Goal: Task Accomplishment & Management: Manage account settings

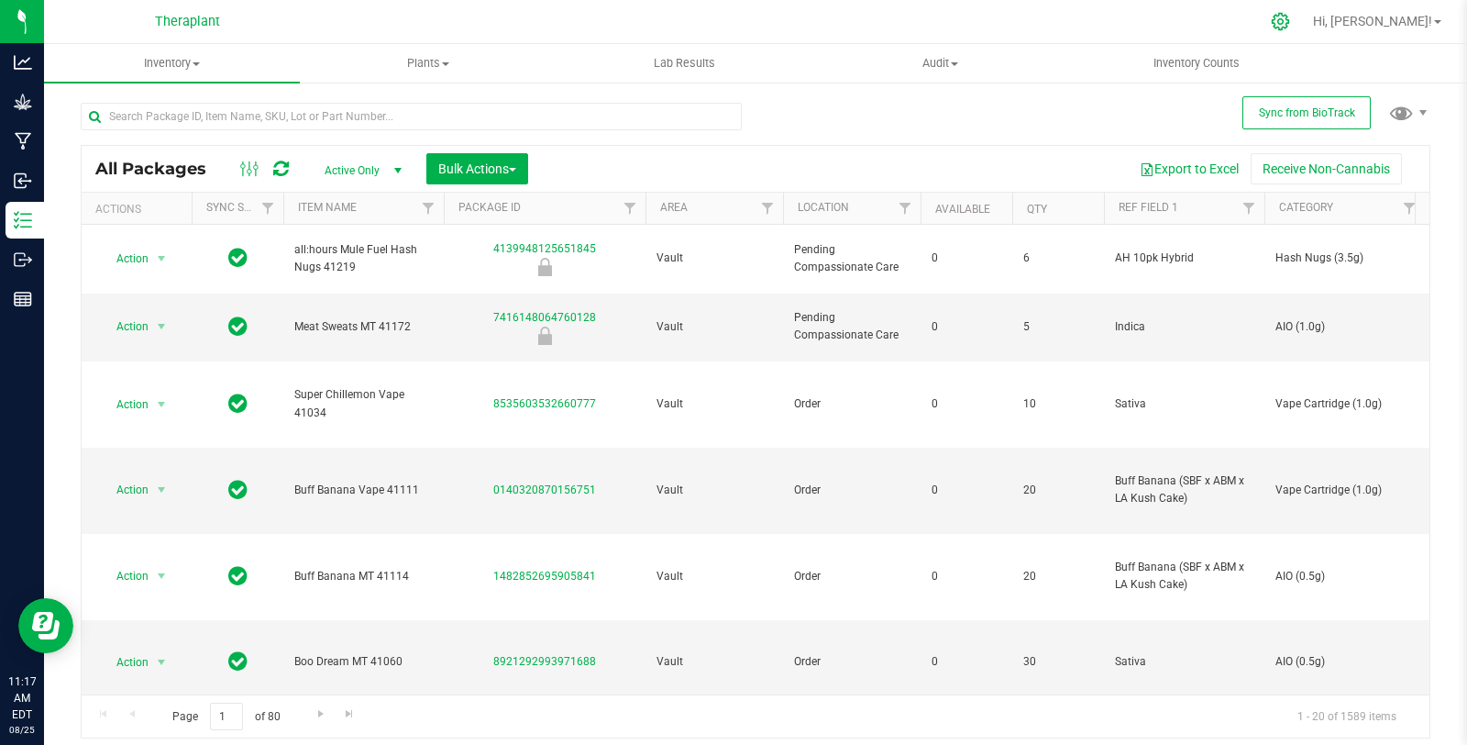
click at [1290, 18] on icon at bounding box center [1280, 21] width 19 height 19
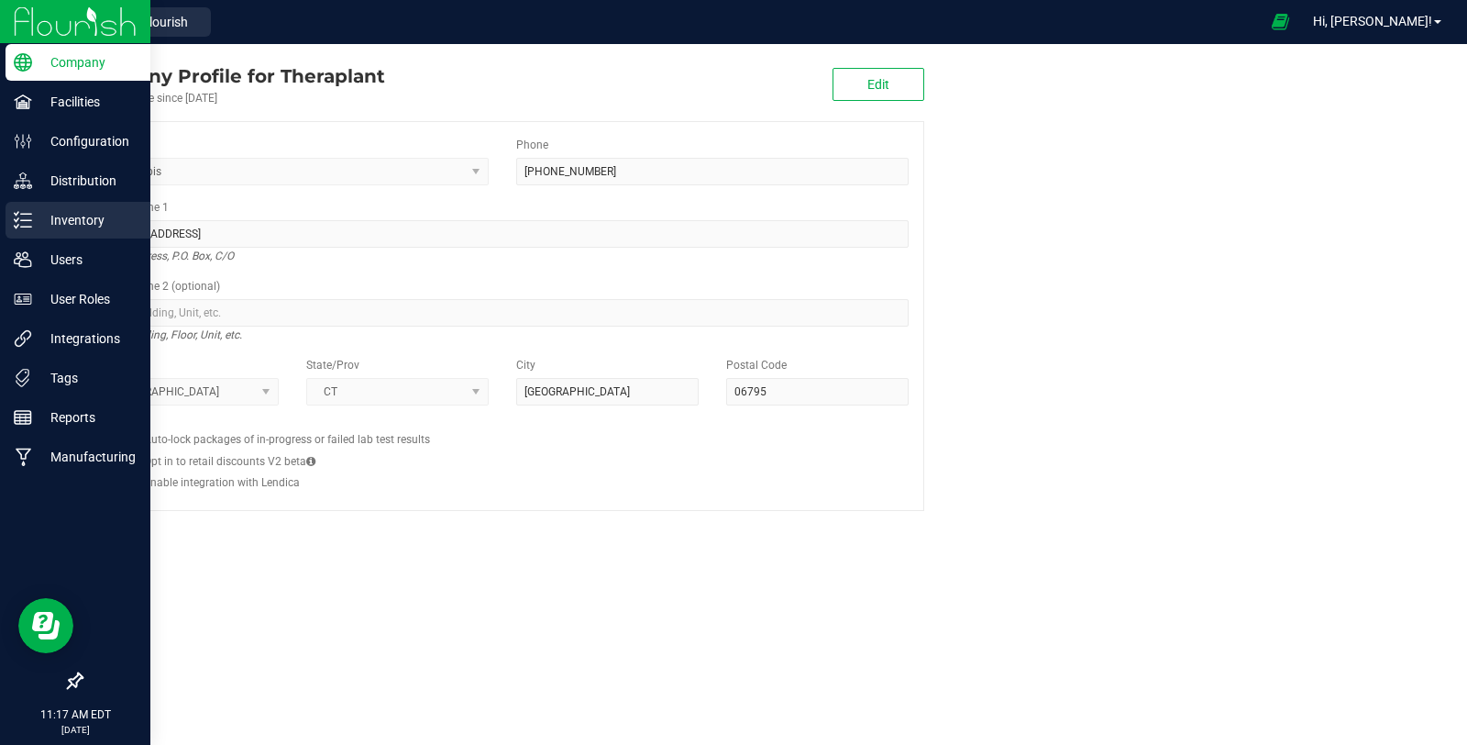
click at [29, 226] on line at bounding box center [26, 226] width 10 height 0
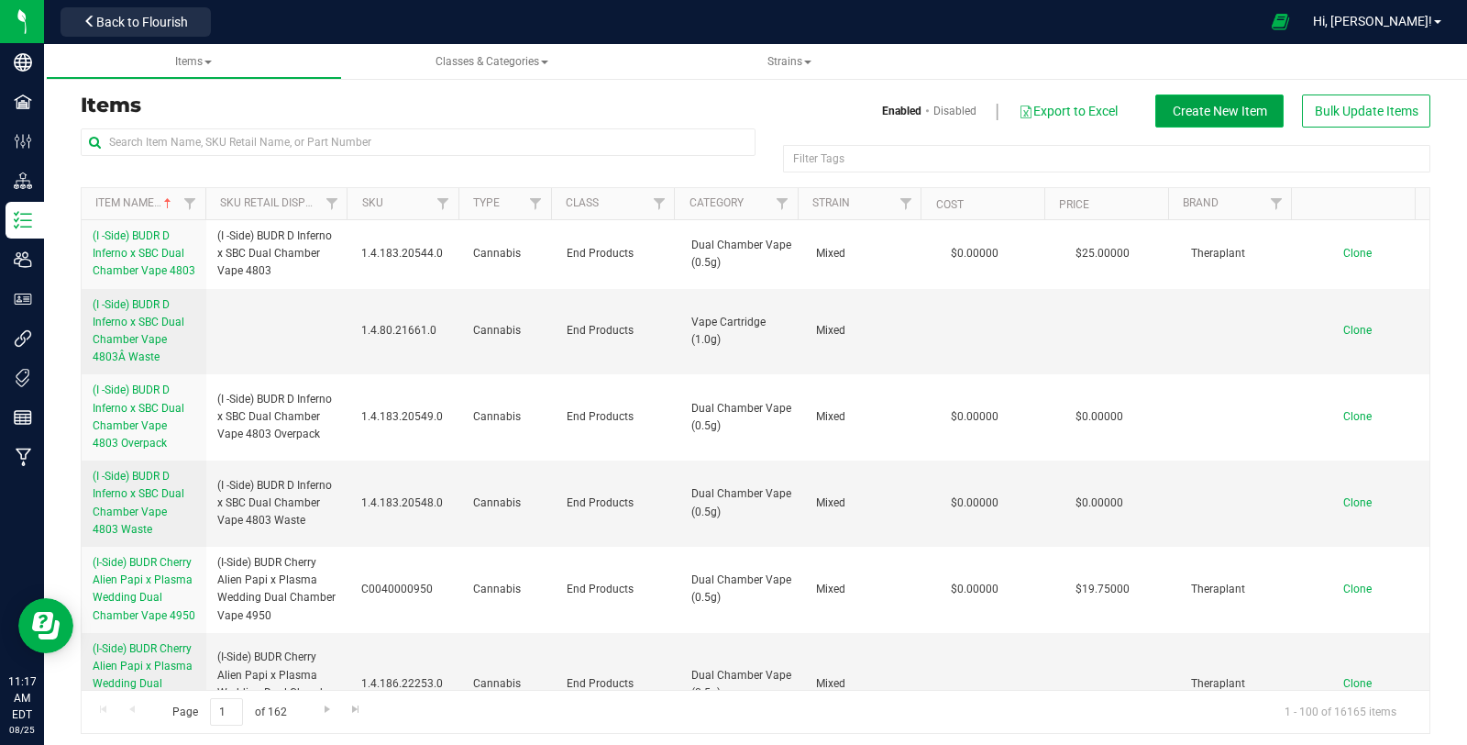
click at [1236, 99] on button "Create New Item" at bounding box center [1219, 110] width 128 height 33
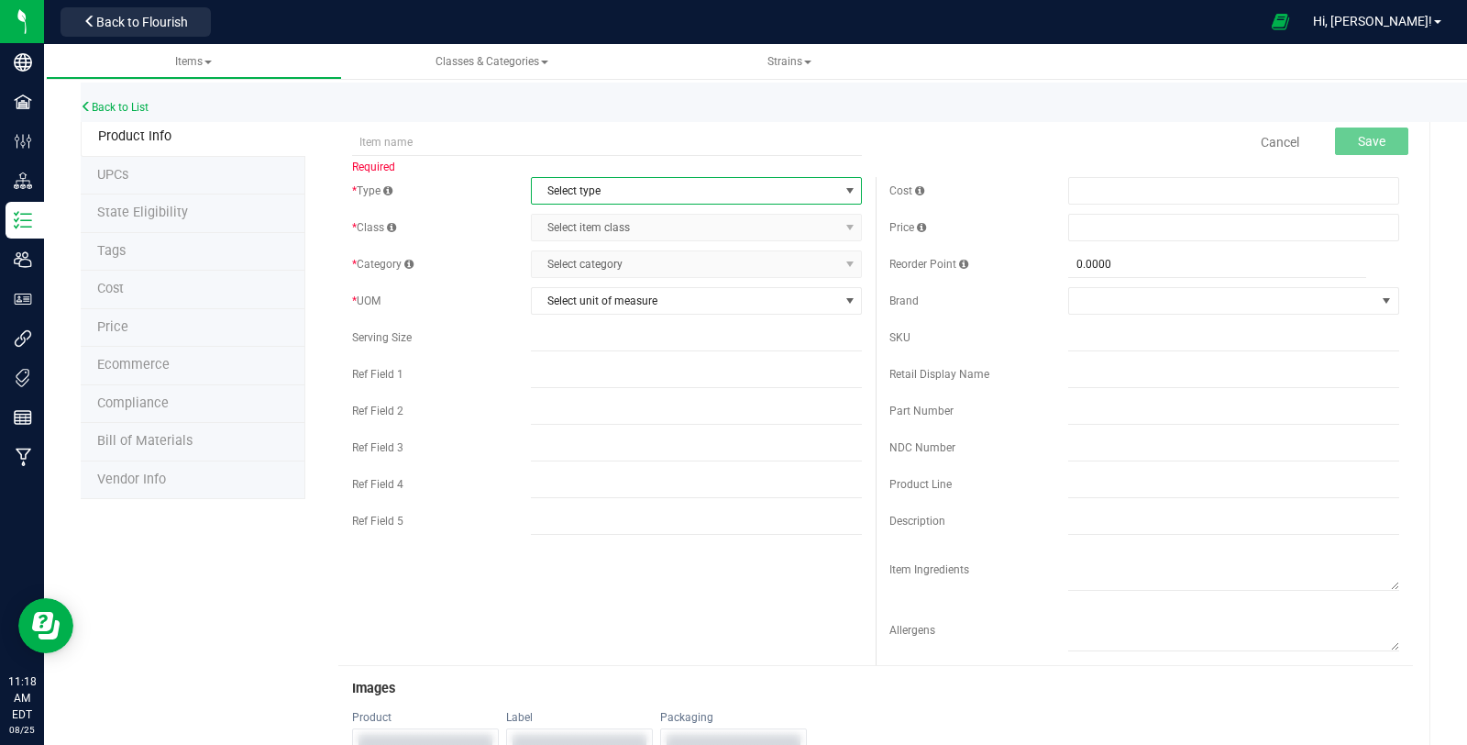
click at [596, 190] on span "Select type" at bounding box center [685, 191] width 306 height 26
click at [583, 221] on li "Cannabis" at bounding box center [690, 221] width 326 height 28
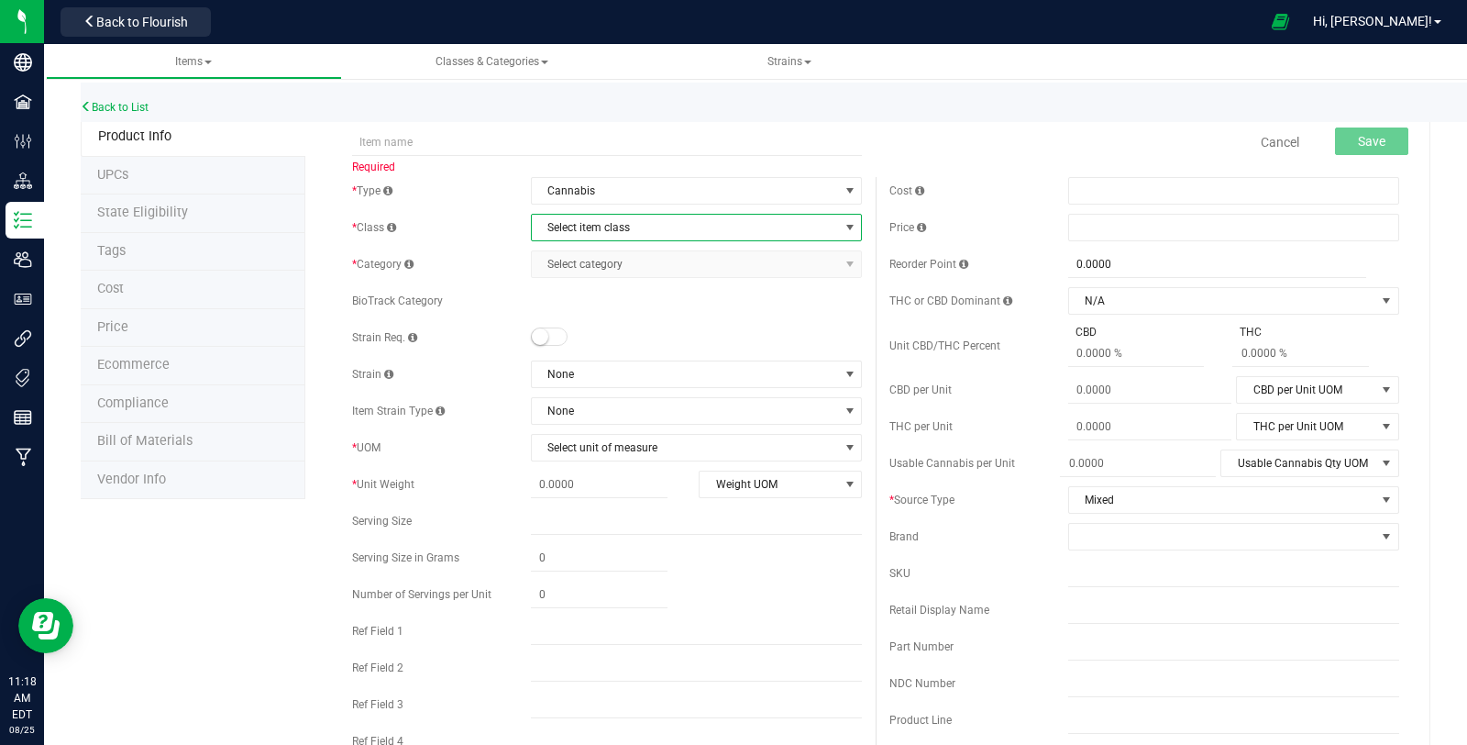
click at [588, 234] on span "Select item class" at bounding box center [685, 228] width 306 height 26
click at [597, 282] on li "End Products" at bounding box center [690, 285] width 326 height 28
click at [598, 261] on span "Select category" at bounding box center [685, 264] width 306 height 26
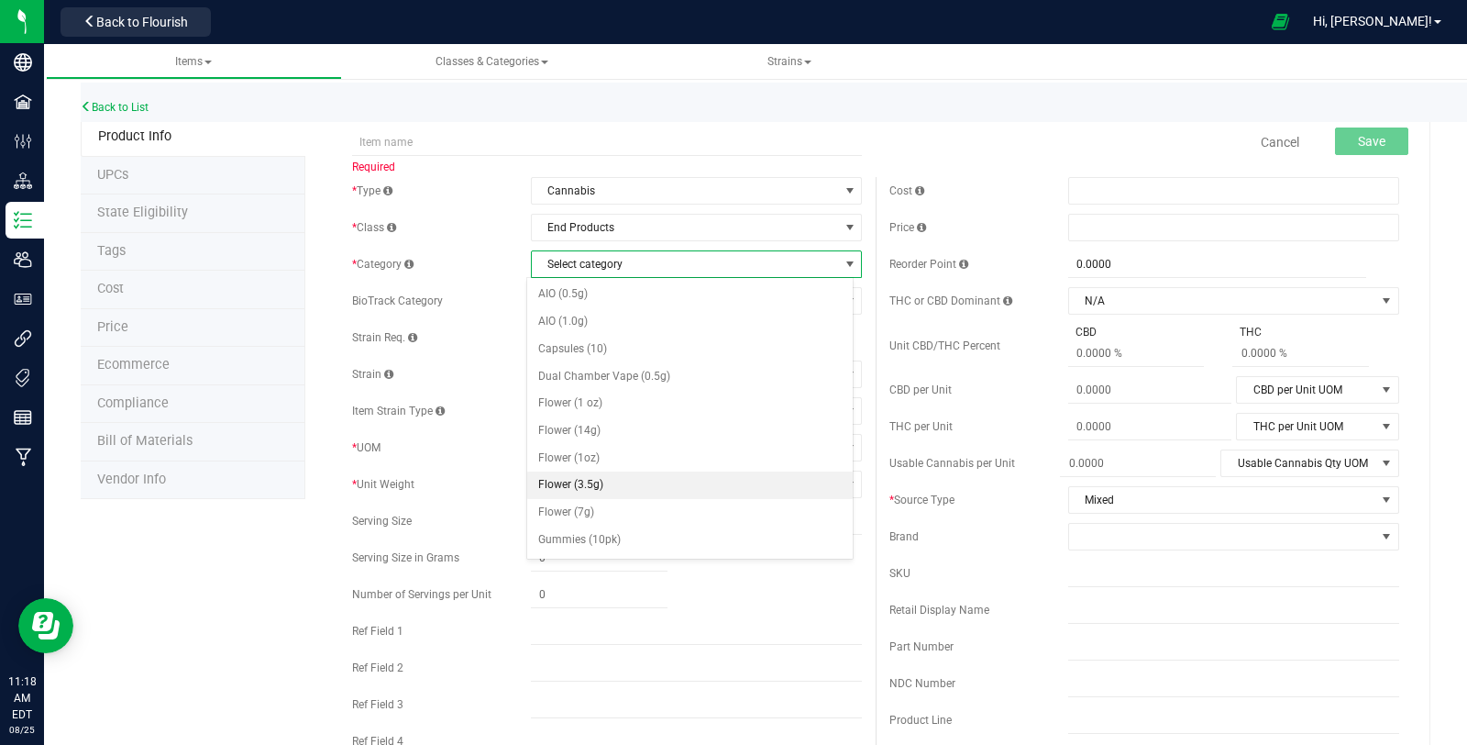
drag, startPoint x: 639, startPoint y: 474, endPoint x: 639, endPoint y: 451, distance: 22.9
click at [639, 475] on li "Flower (3.5g)" at bounding box center [690, 485] width 326 height 28
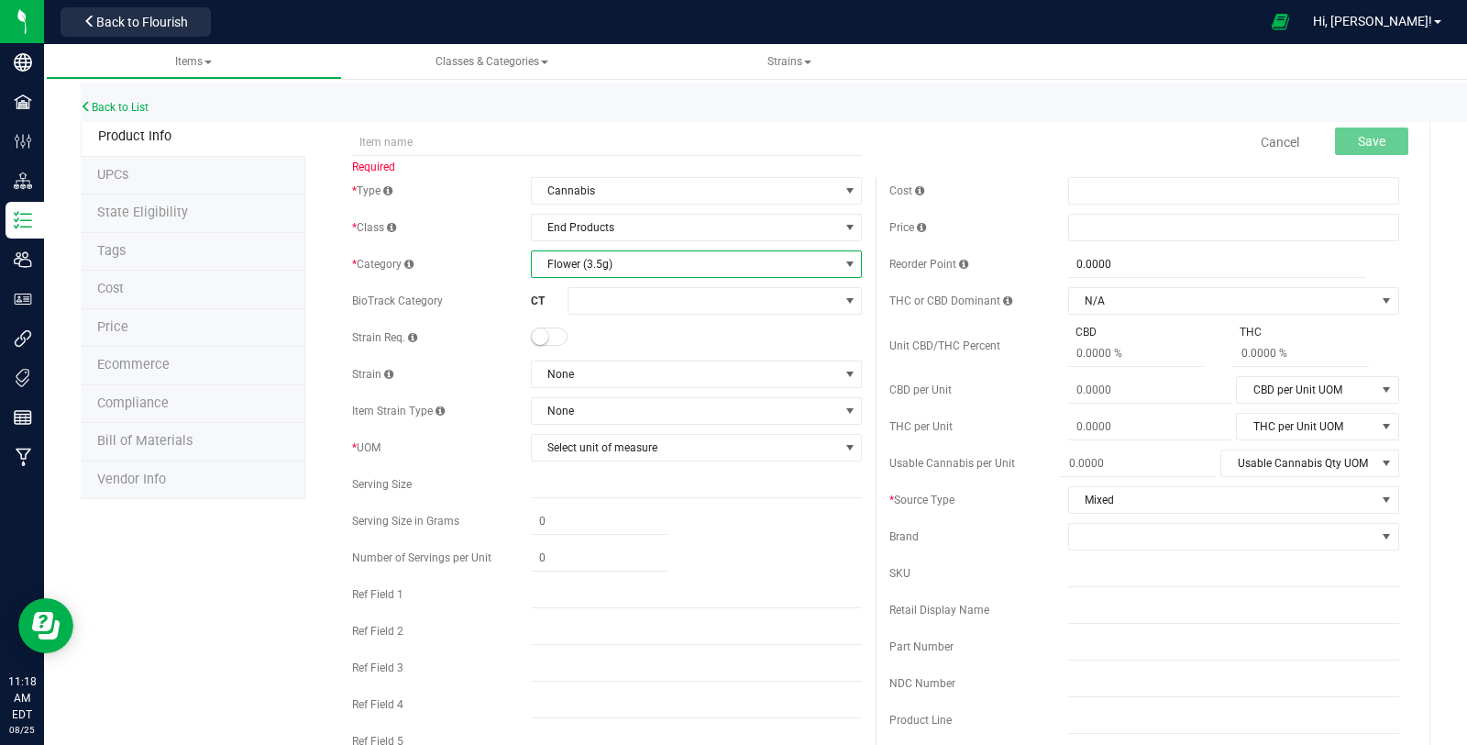
click at [552, 342] on span at bounding box center [549, 336] width 37 height 18
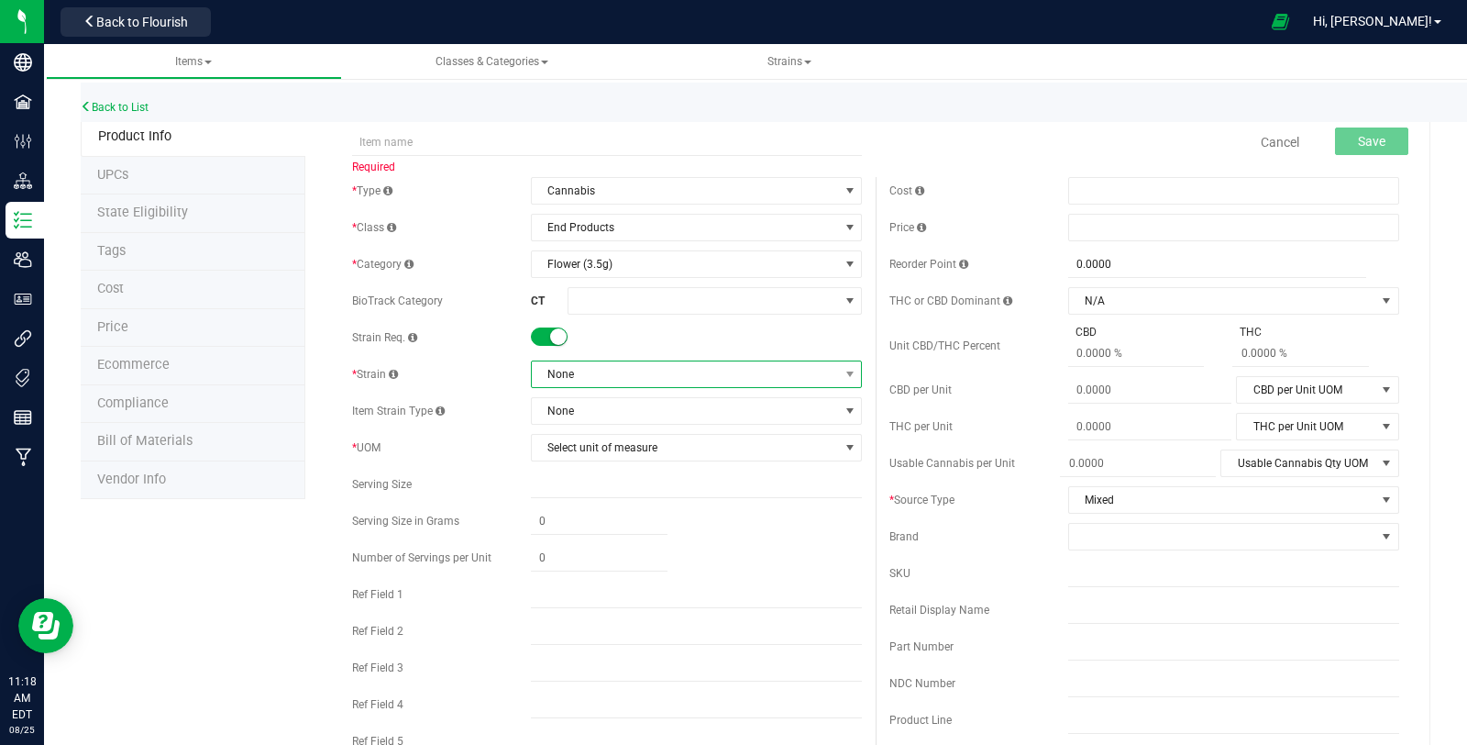
click at [574, 373] on span "None" at bounding box center [685, 374] width 306 height 26
type input "gas"
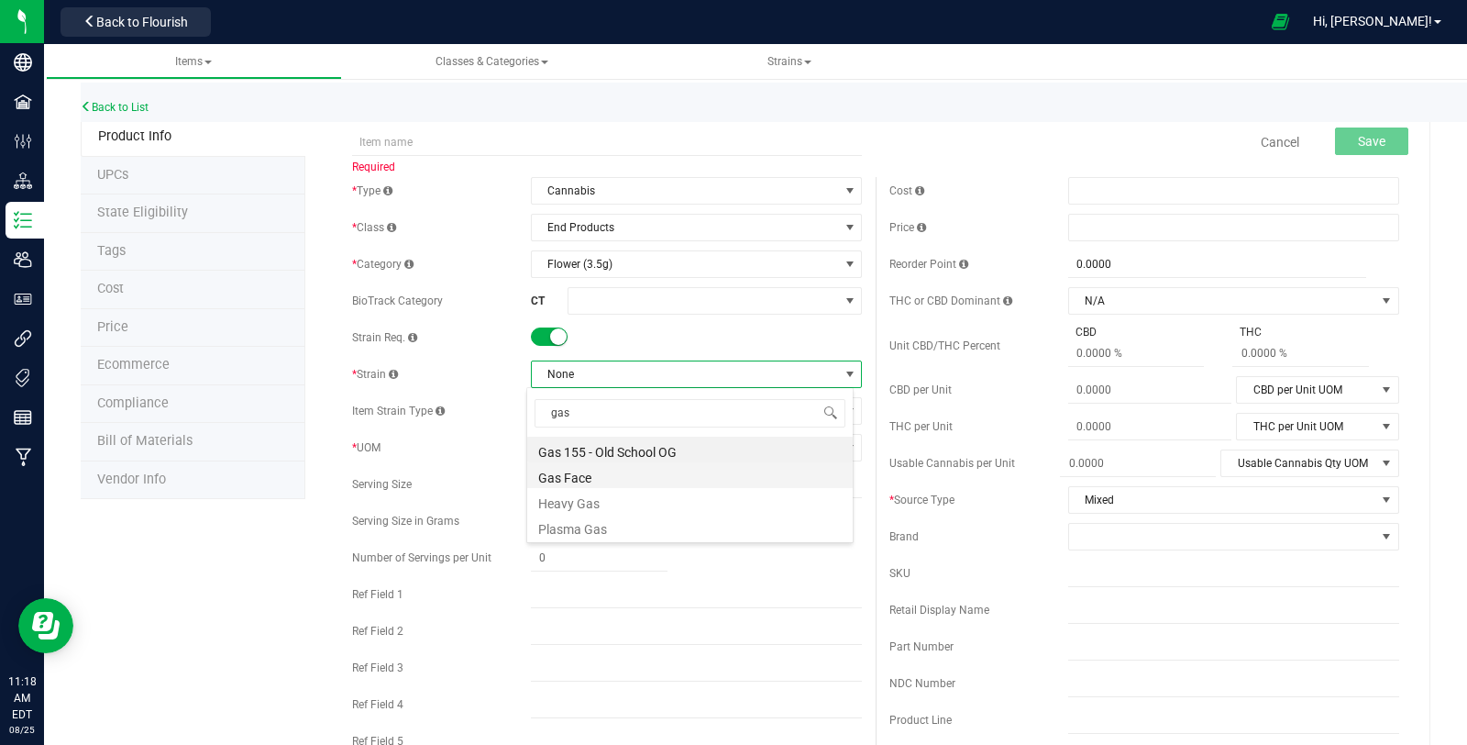
click at [604, 472] on li "Gas Face" at bounding box center [690, 475] width 326 height 26
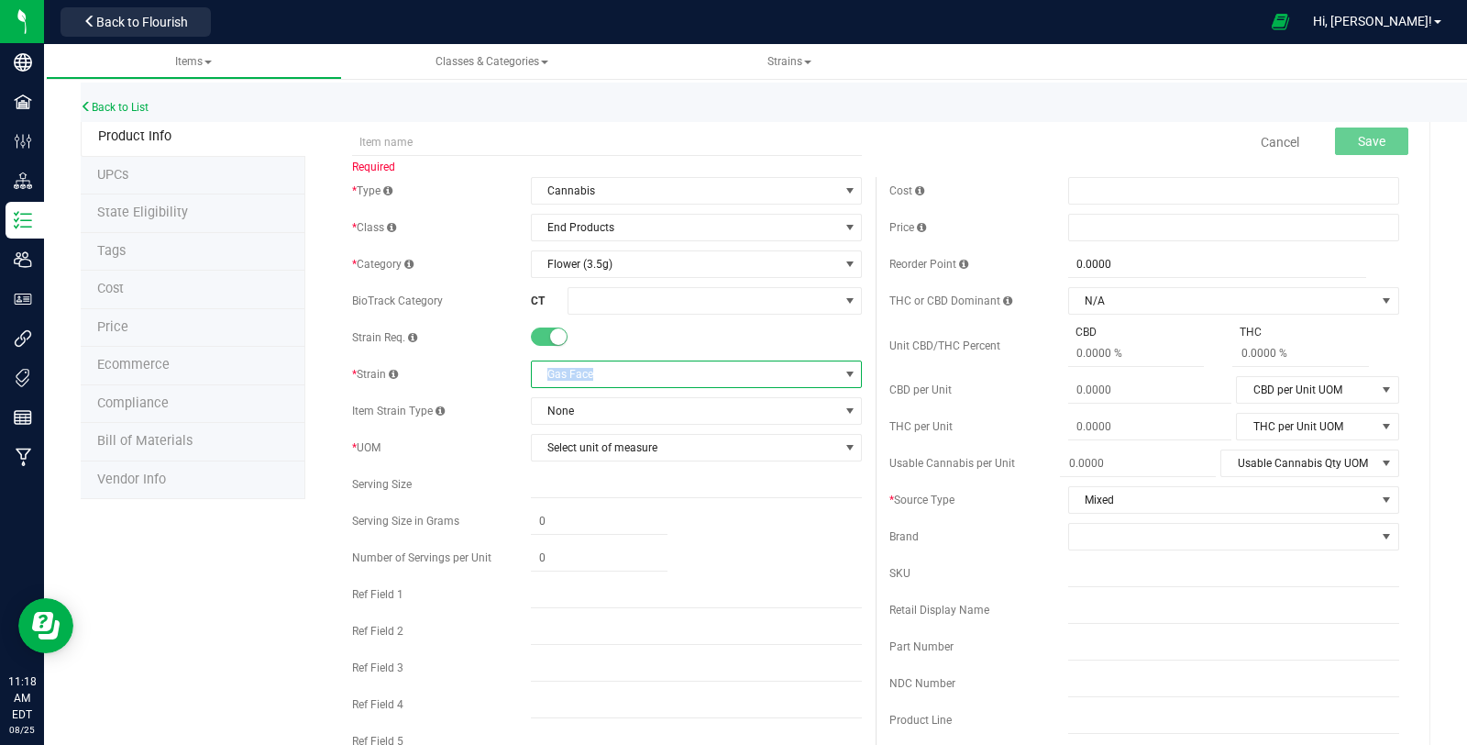
copy span "Gas Face"
drag, startPoint x: 591, startPoint y: 374, endPoint x: 532, endPoint y: 381, distance: 59.0
click at [532, 381] on span "Gas Face" at bounding box center [685, 374] width 306 height 26
click at [656, 381] on span "Gas Face" at bounding box center [685, 374] width 306 height 26
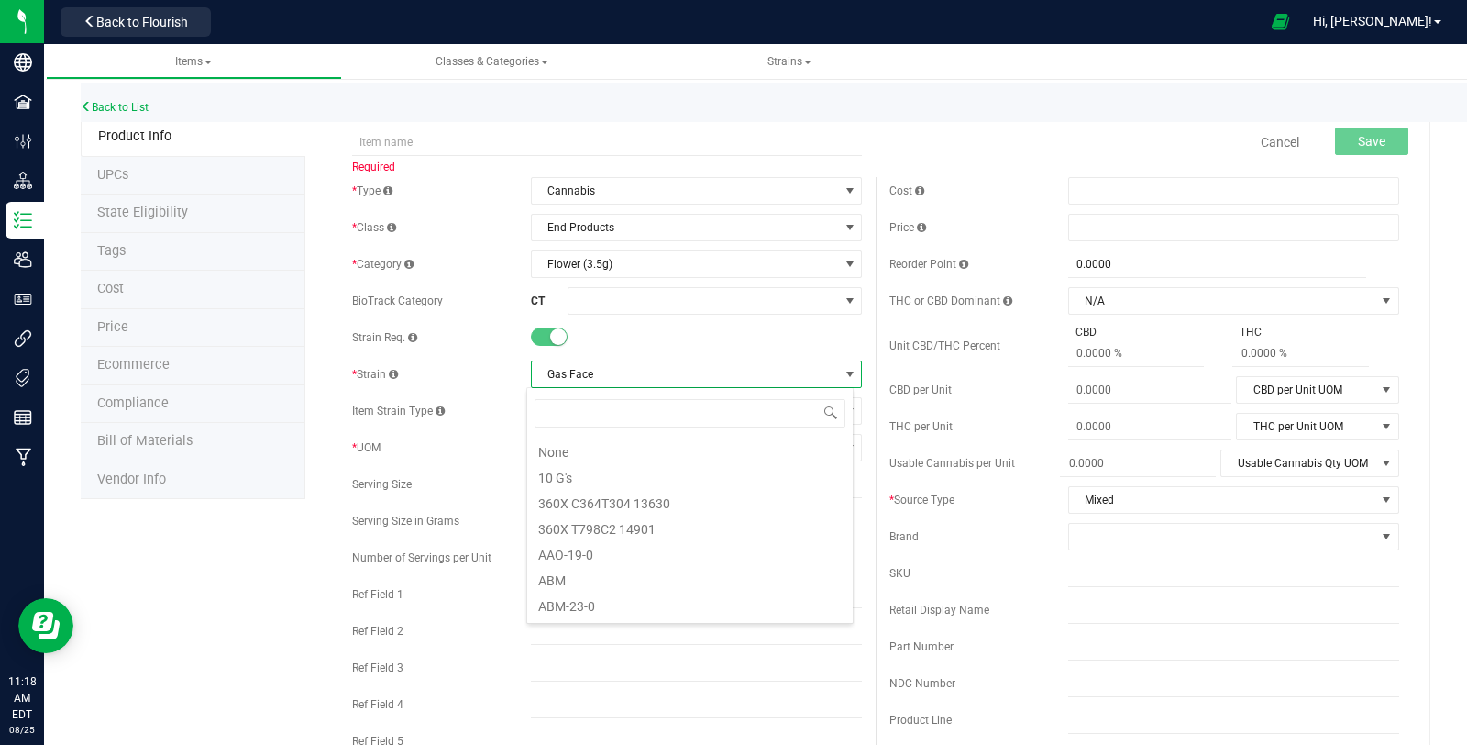
scroll to position [27, 327]
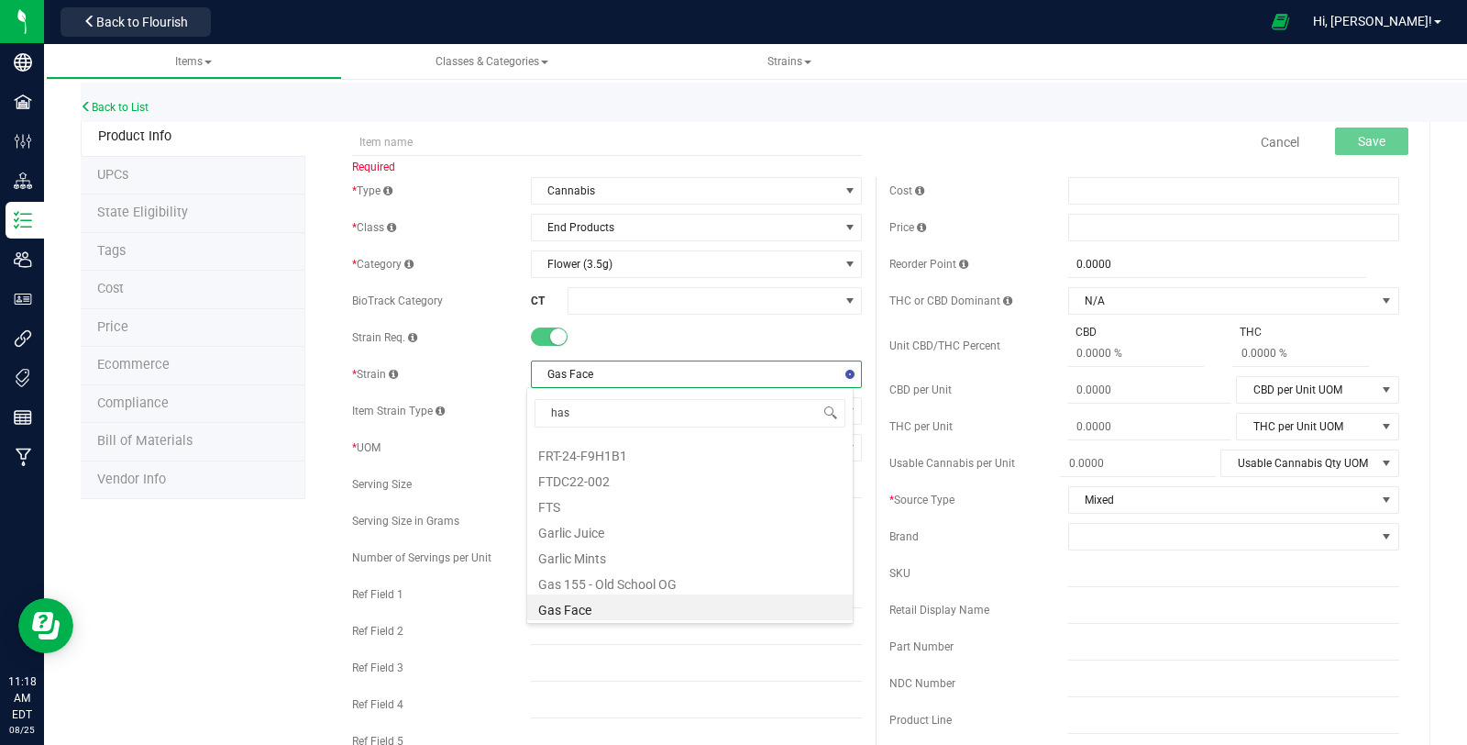
type input "hash"
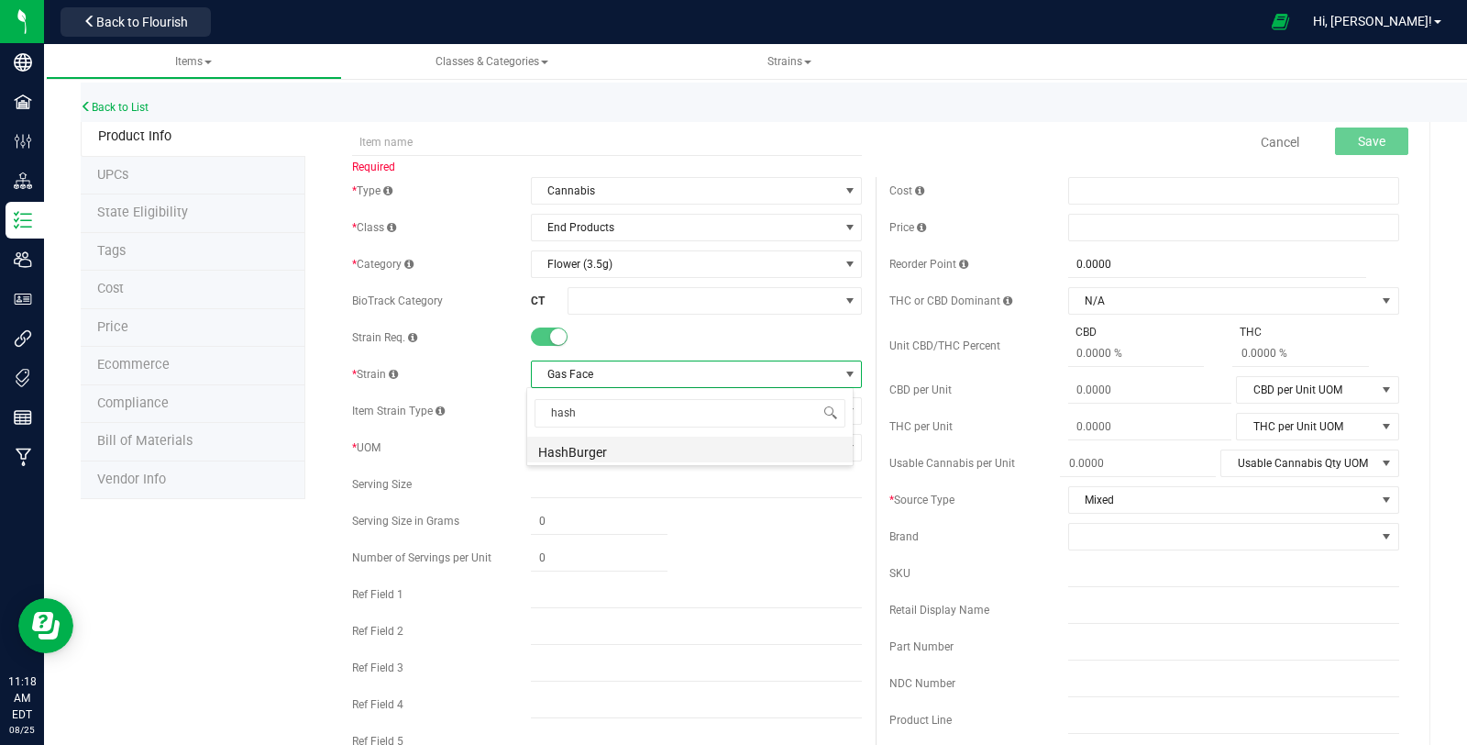
click at [661, 442] on li "HashBurger" at bounding box center [690, 449] width 326 height 26
copy span "HashBurger"
drag, startPoint x: 593, startPoint y: 376, endPoint x: 538, endPoint y: 381, distance: 55.3
click at [532, 374] on span "HashBurger" at bounding box center [685, 374] width 306 height 26
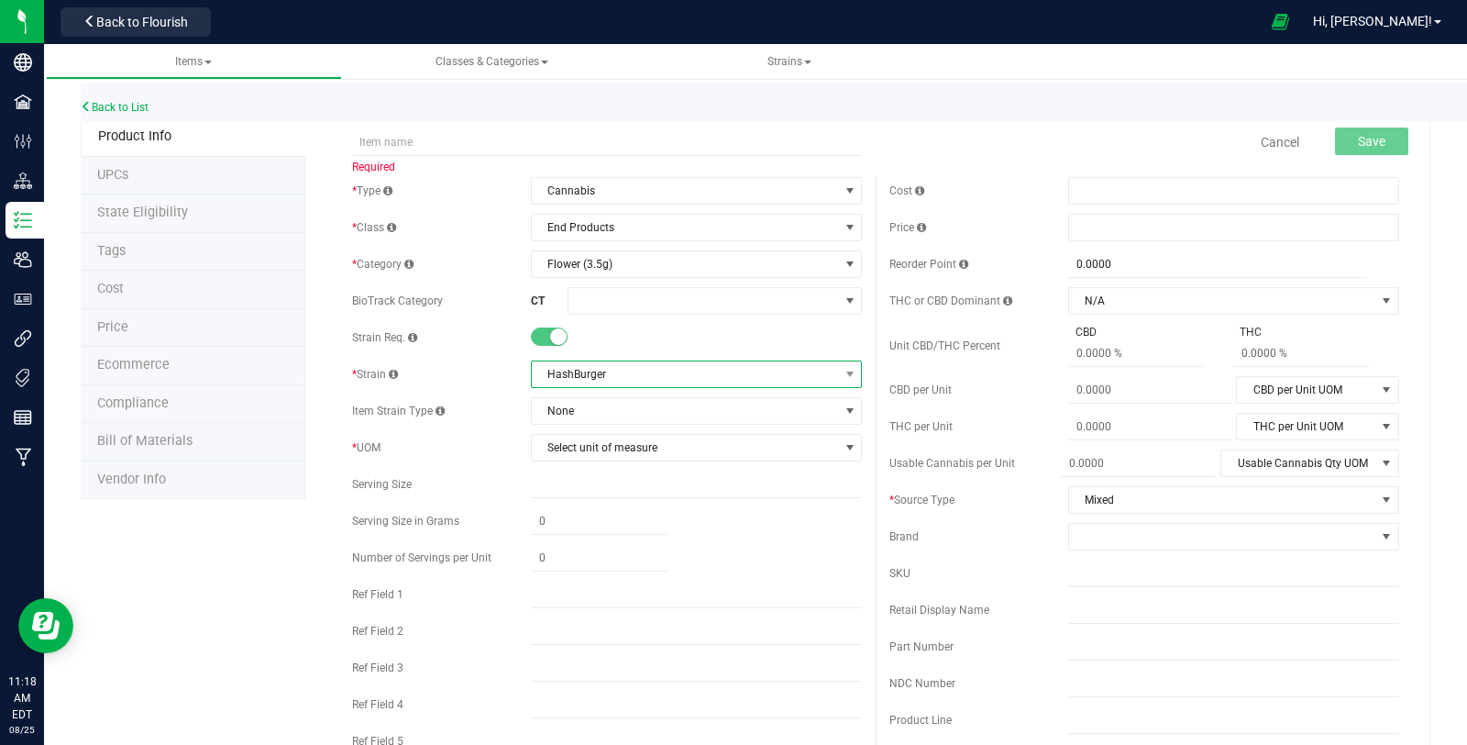
click at [618, 379] on span "HashBurger" at bounding box center [685, 374] width 306 height 26
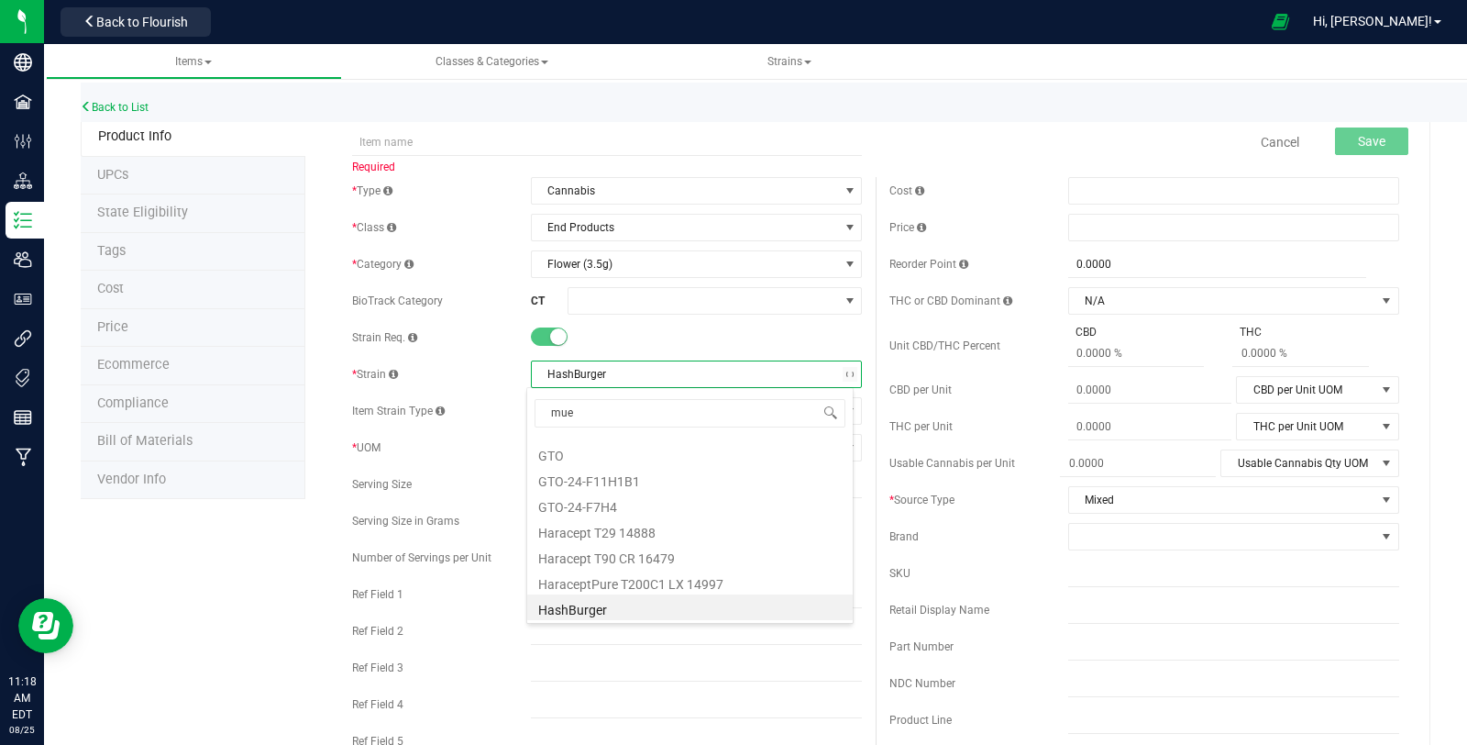
scroll to position [0, 0]
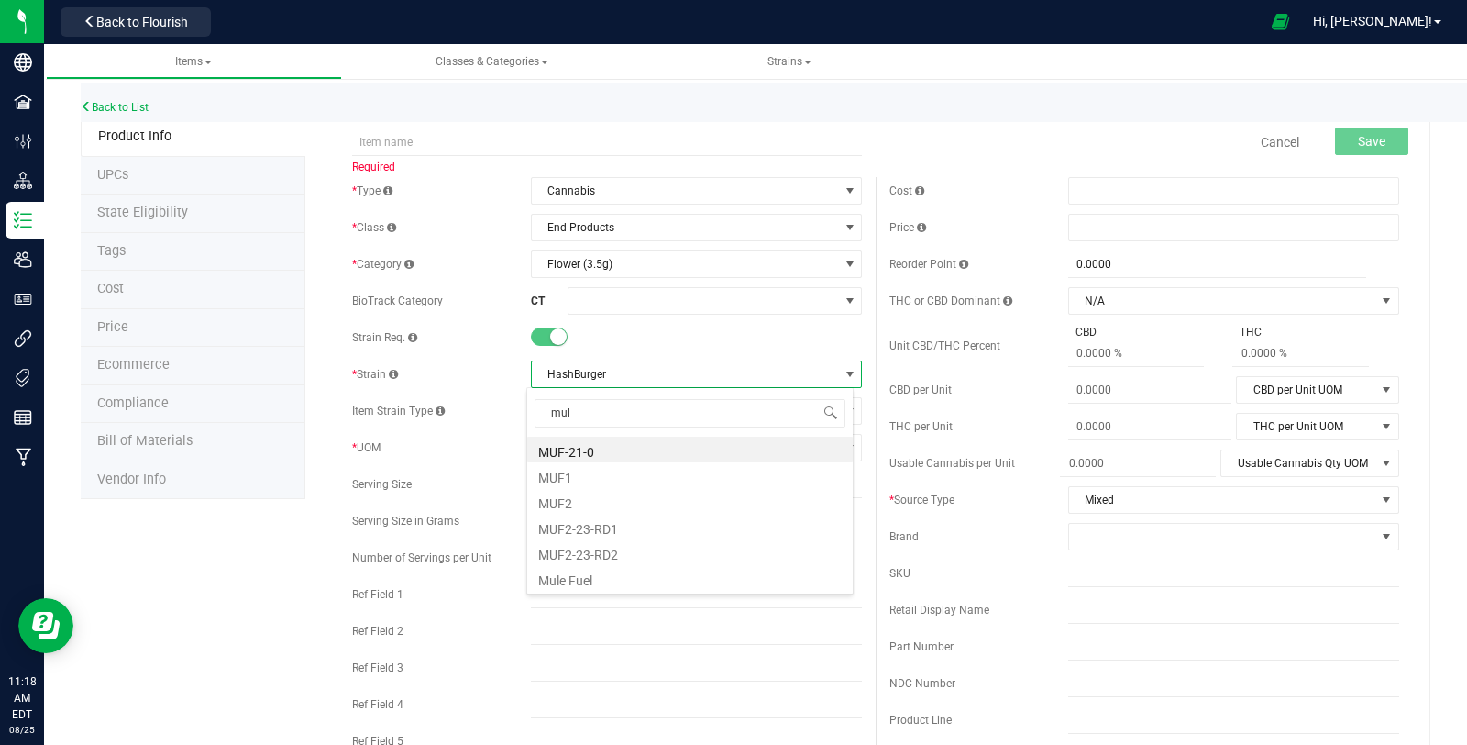
type input "mule"
click at [621, 448] on li "Mule Fuel" at bounding box center [690, 449] width 326 height 26
copy span "Mule Fuel"
drag, startPoint x: 584, startPoint y: 378, endPoint x: 541, endPoint y: 381, distance: 43.3
click at [541, 381] on span "Mule Fuel" at bounding box center [685, 374] width 306 height 26
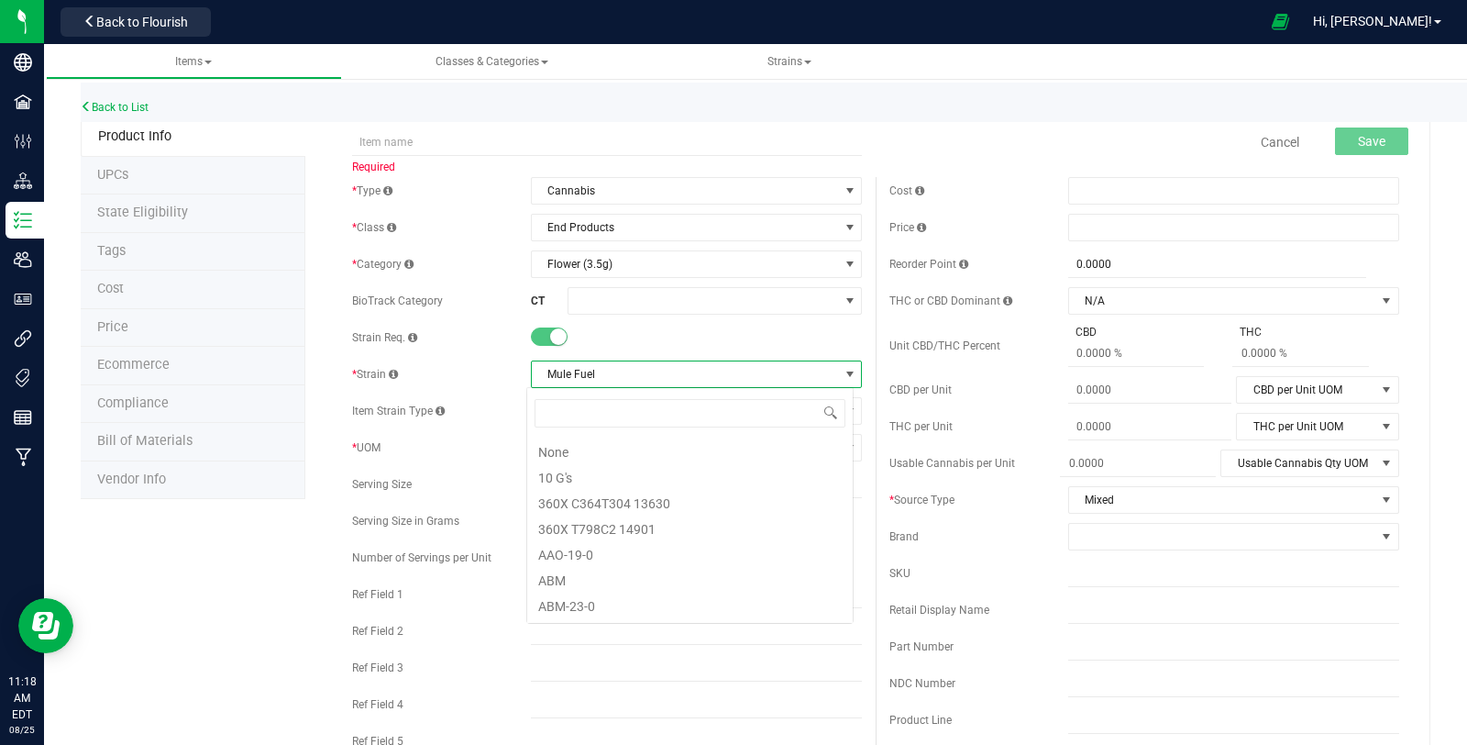
scroll to position [32527, 0]
click at [621, 381] on span "Mule Fuel" at bounding box center [685, 374] width 306 height 26
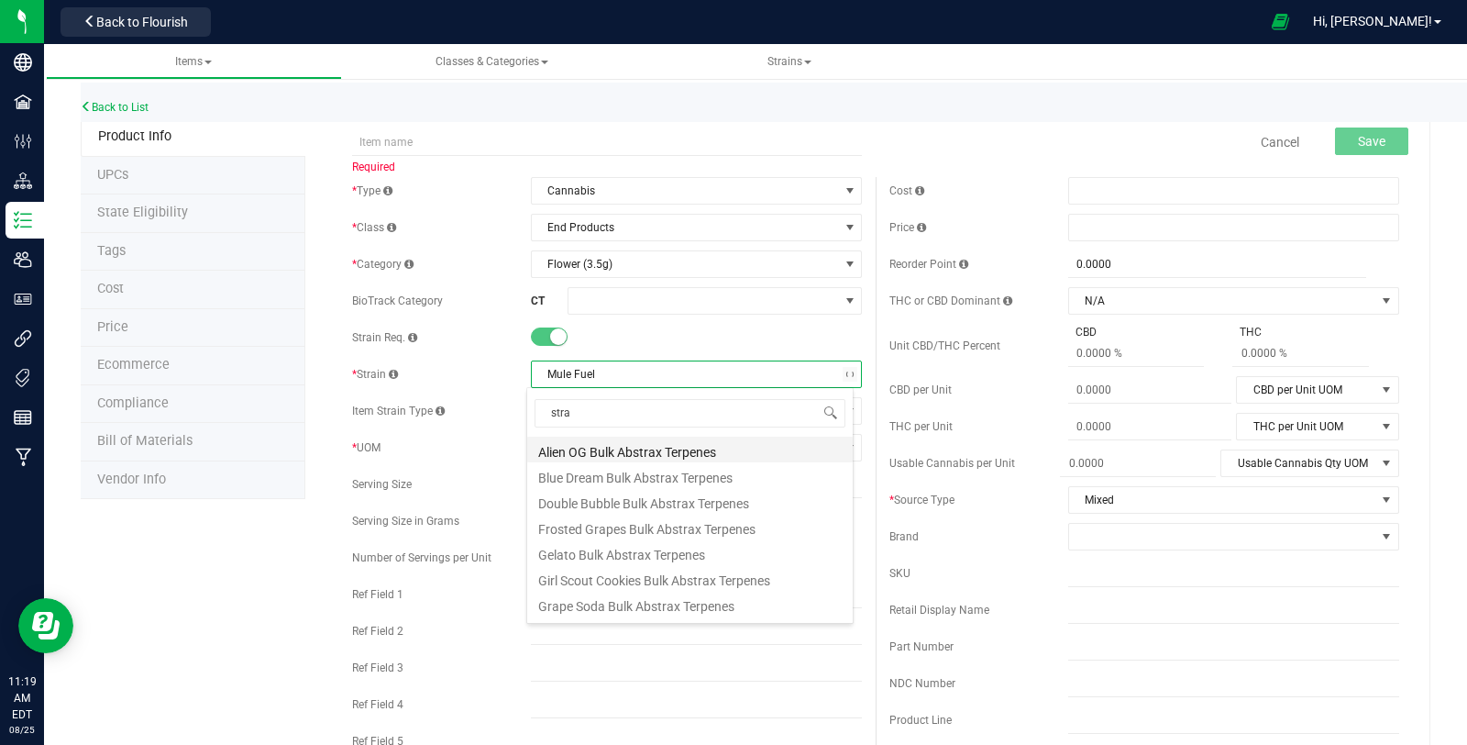
type input "straw"
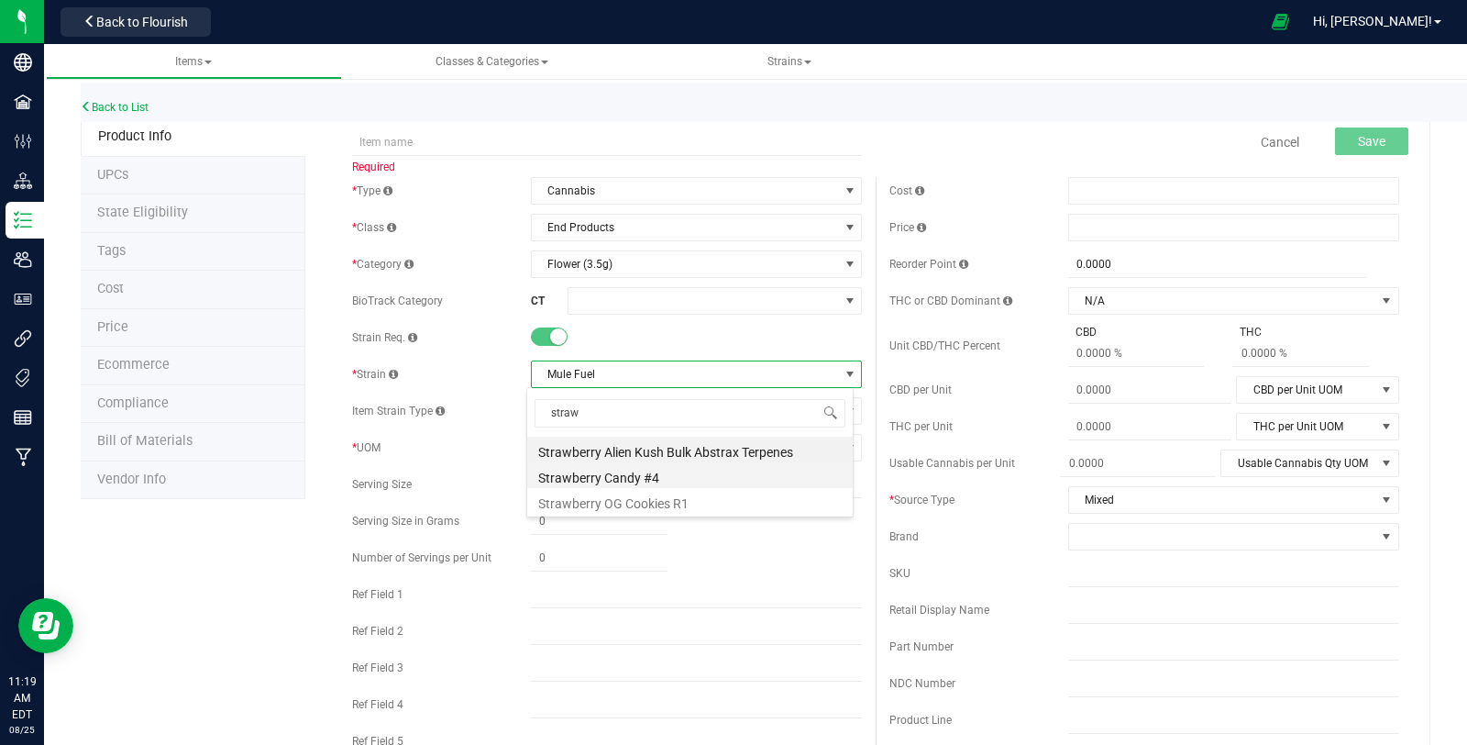
click at [648, 465] on li "Strawberry Candy #4" at bounding box center [690, 475] width 326 height 26
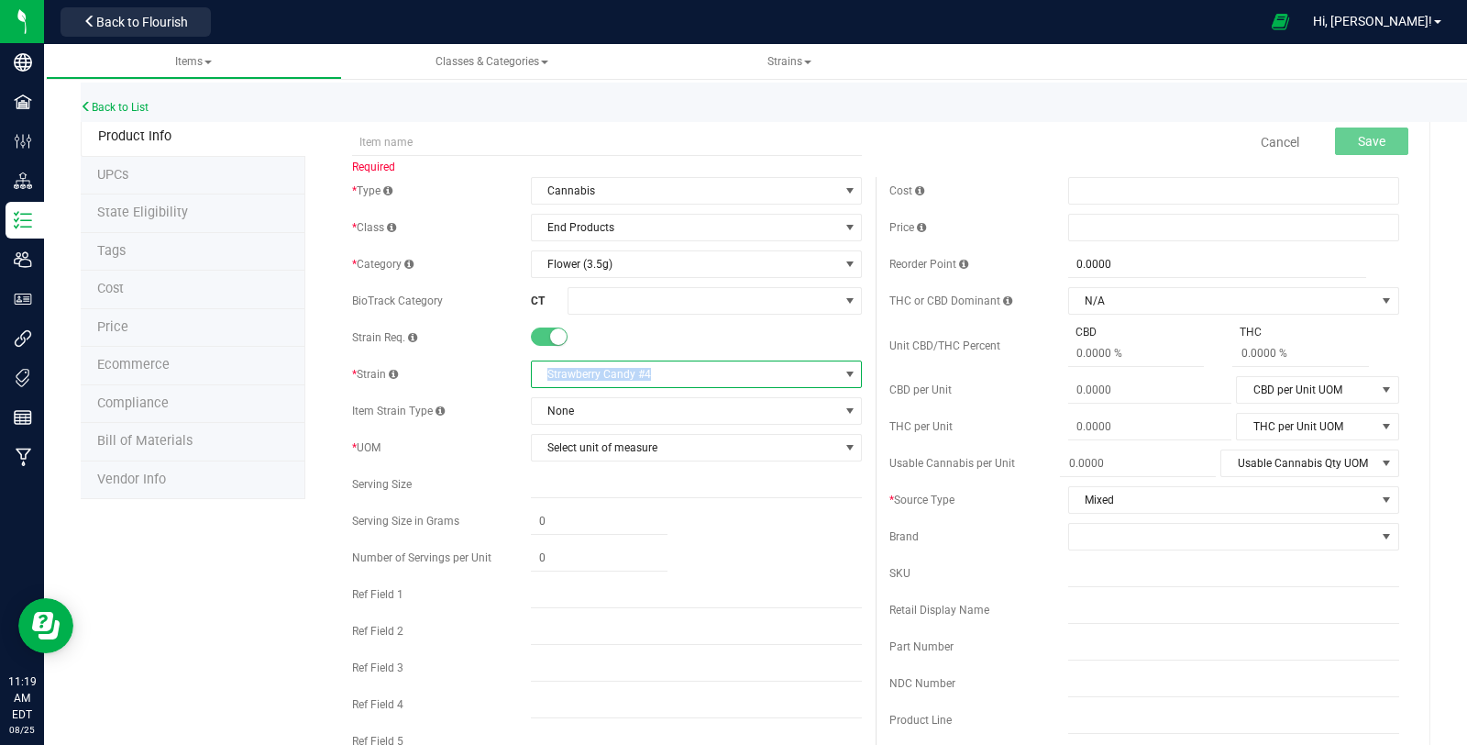
copy span "Strawberry Candy #4"
drag, startPoint x: 652, startPoint y: 376, endPoint x: 529, endPoint y: 378, distance: 122.9
click at [532, 378] on span "Strawberry Candy #4" at bounding box center [685, 374] width 306 height 26
click at [615, 374] on span "Strawberry Candy #4" at bounding box center [685, 374] width 306 height 26
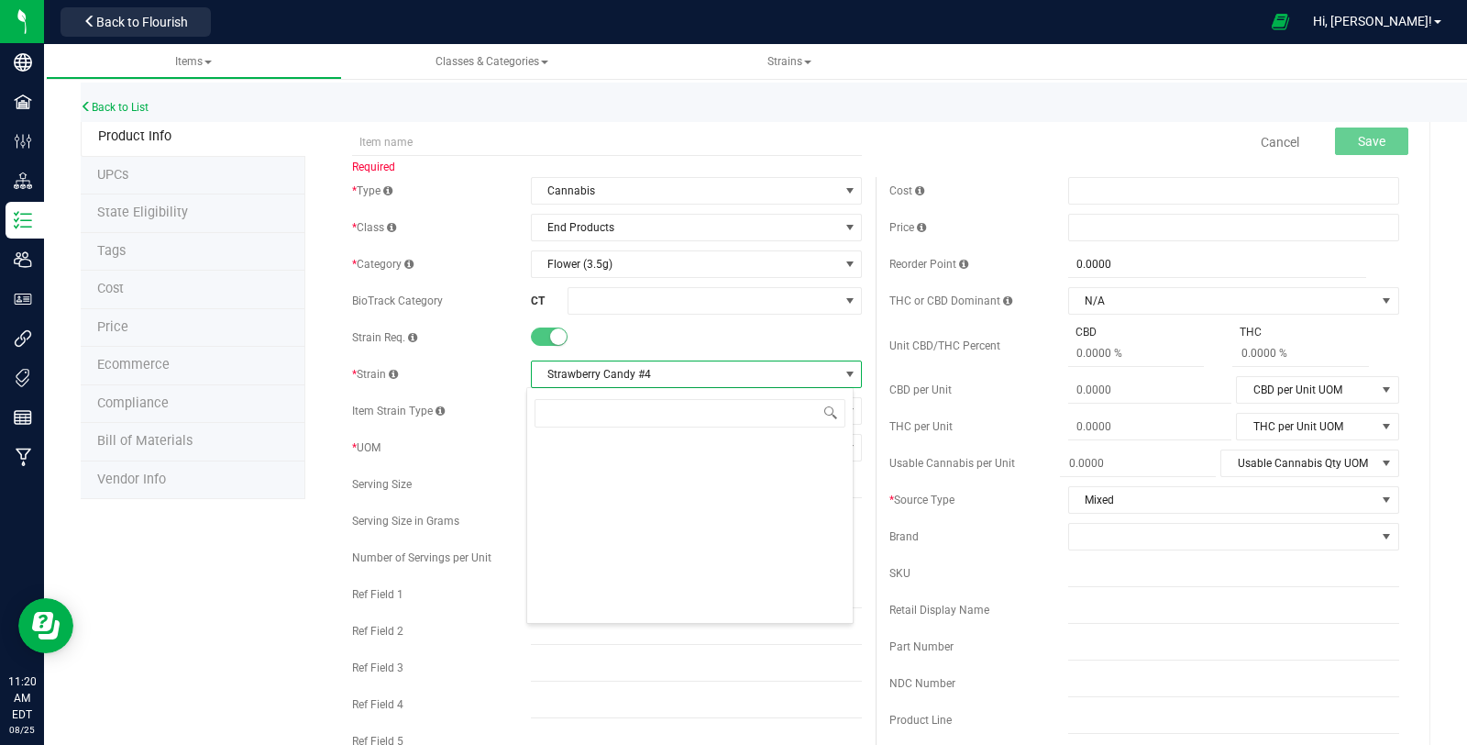
scroll to position [27, 327]
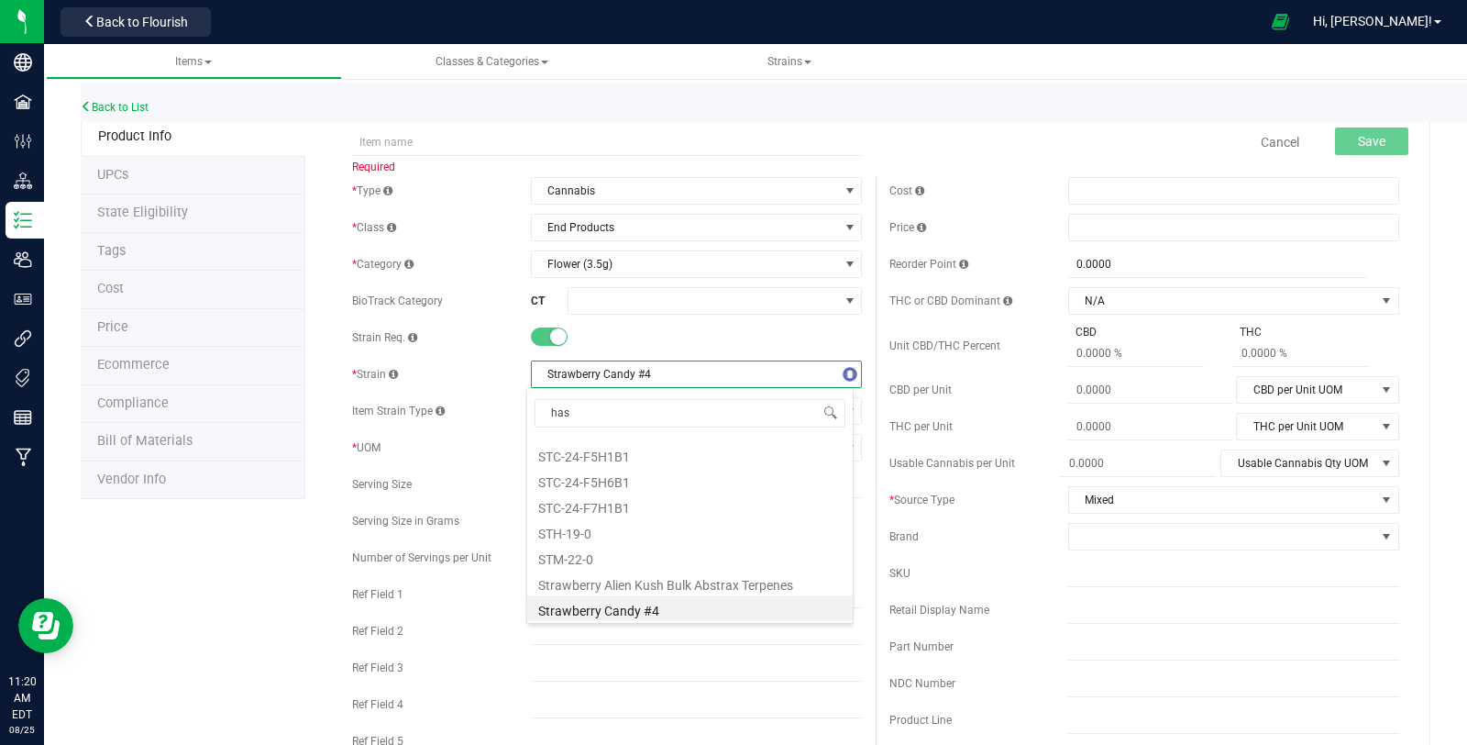
type input "hash"
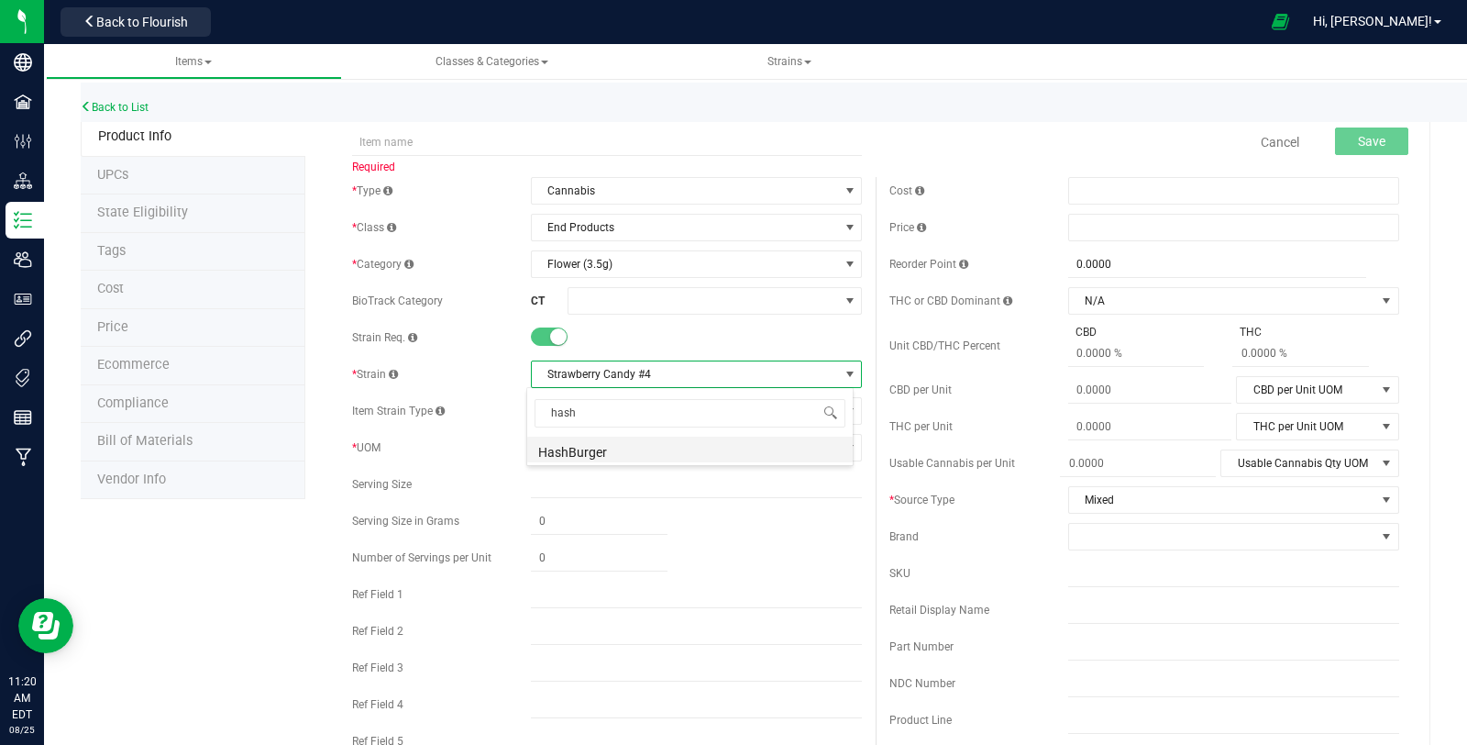
click at [602, 453] on li "HashBurger" at bounding box center [690, 449] width 326 height 26
copy span "HashBurger"
drag, startPoint x: 610, startPoint y: 378, endPoint x: 543, endPoint y: 377, distance: 66.9
click at [543, 377] on span "HashBurger" at bounding box center [685, 374] width 306 height 26
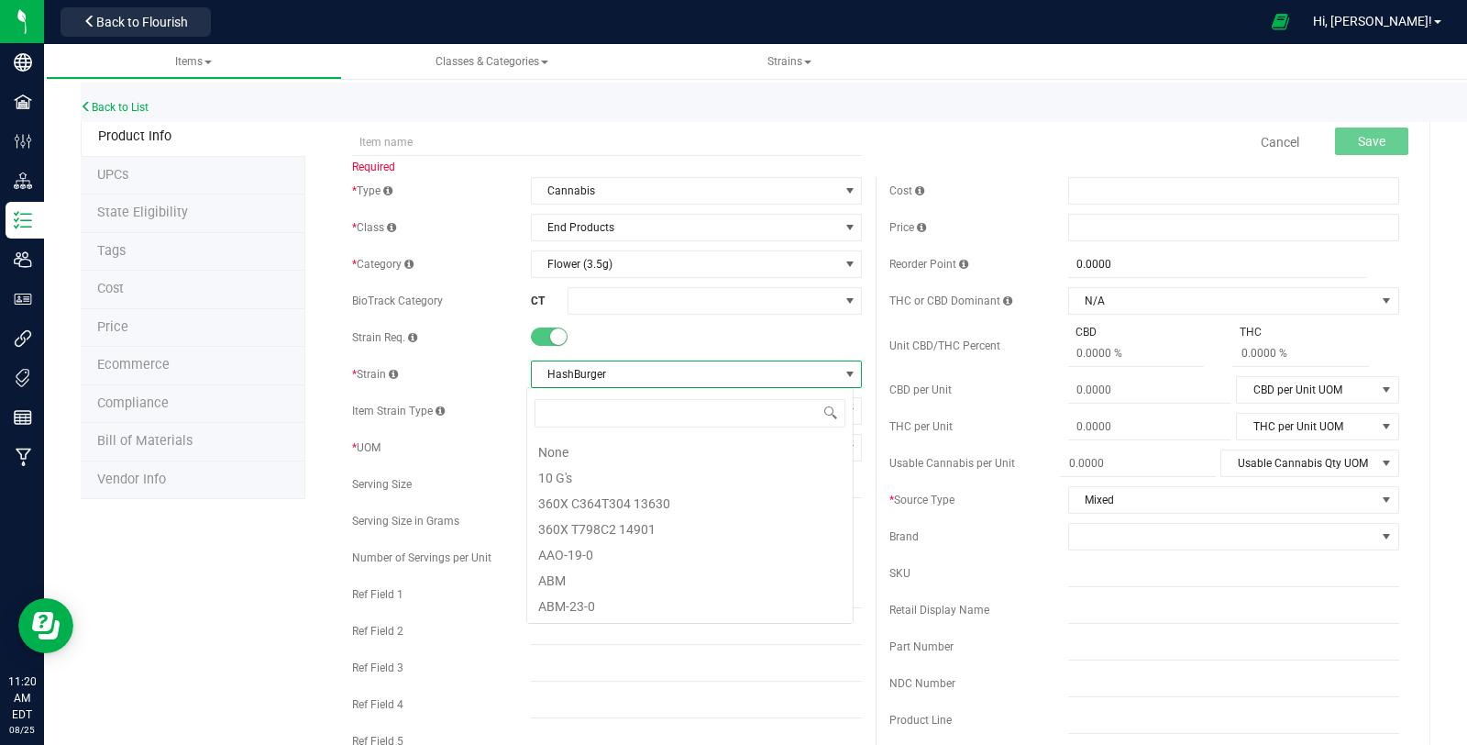
scroll to position [22642, 0]
click at [631, 375] on span "HashBurger" at bounding box center [685, 374] width 306 height 26
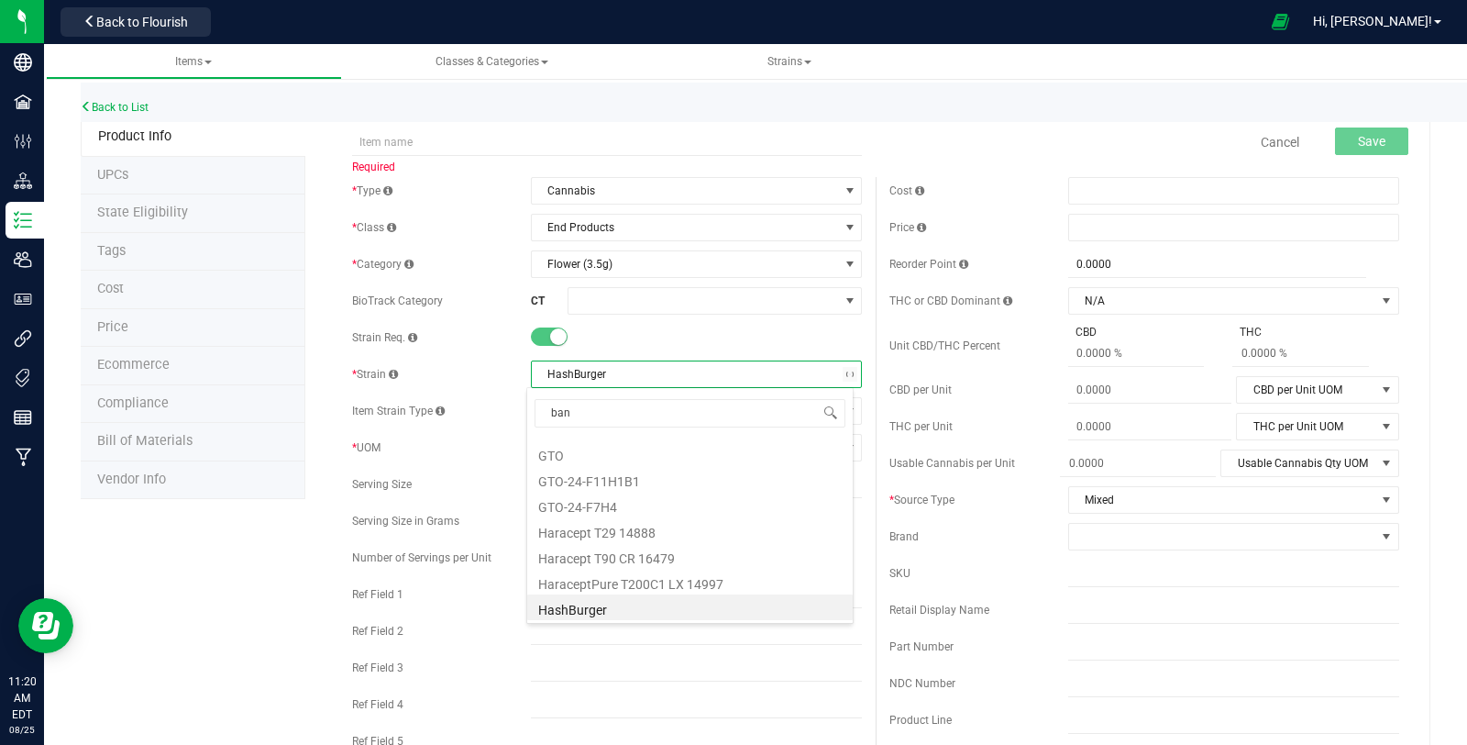
scroll to position [0, 0]
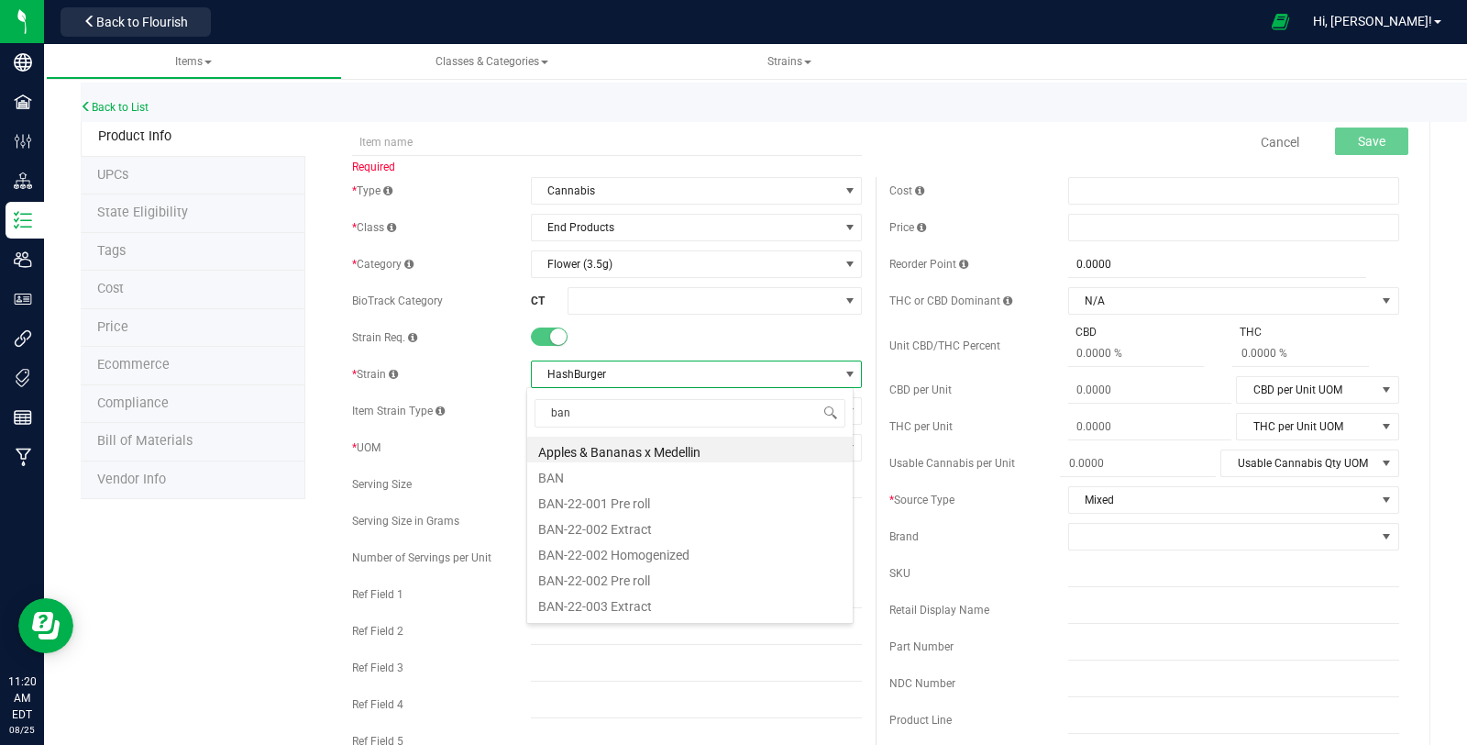
type input "bana"
click at [665, 444] on li "Apples & Bananas x Medellin" at bounding box center [690, 449] width 326 height 26
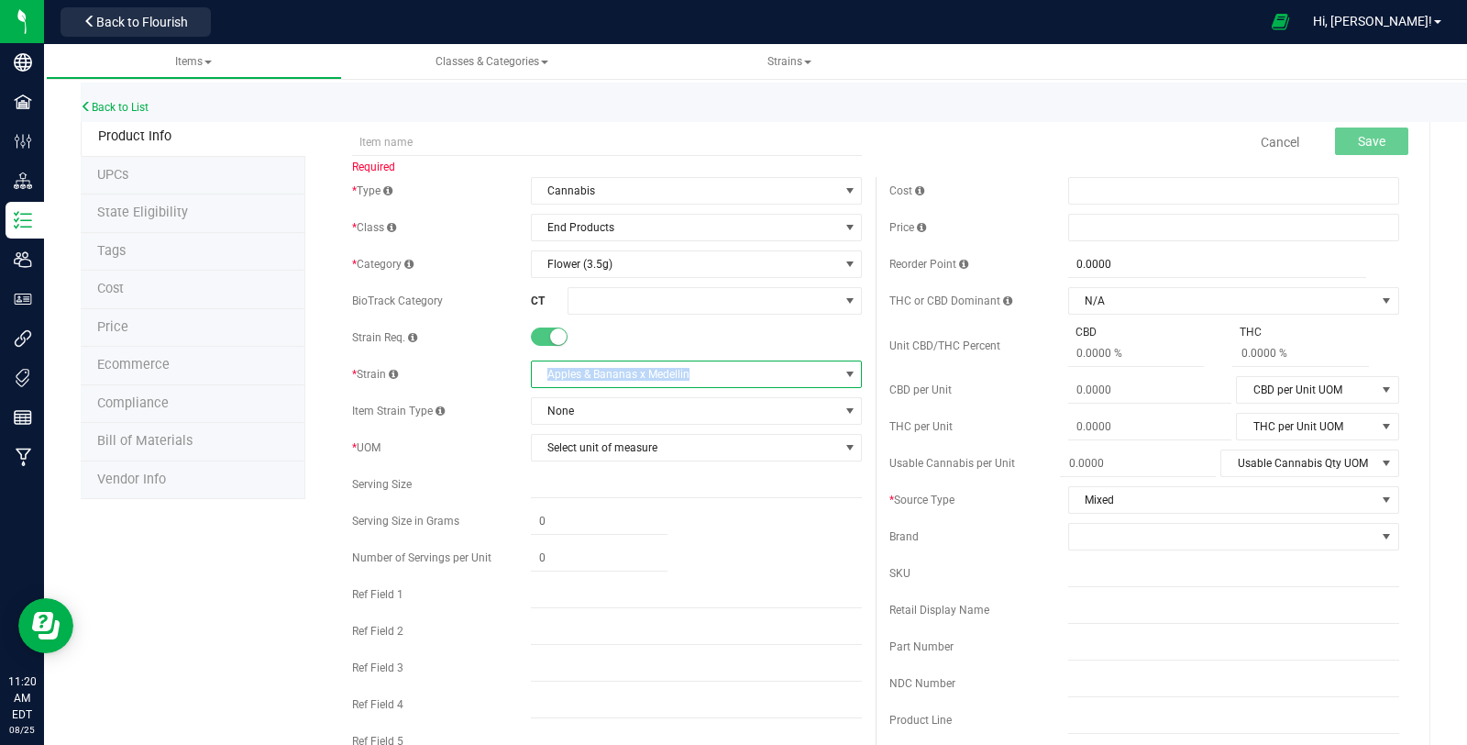
copy span "Apples & Bananas x Medellin"
drag, startPoint x: 683, startPoint y: 374, endPoint x: 537, endPoint y: 385, distance: 146.2
click at [537, 385] on span "Apples & Bananas x Medellin" at bounding box center [685, 374] width 306 height 26
click at [599, 375] on span "Apples & Bananas x Medellin" at bounding box center [685, 374] width 306 height 26
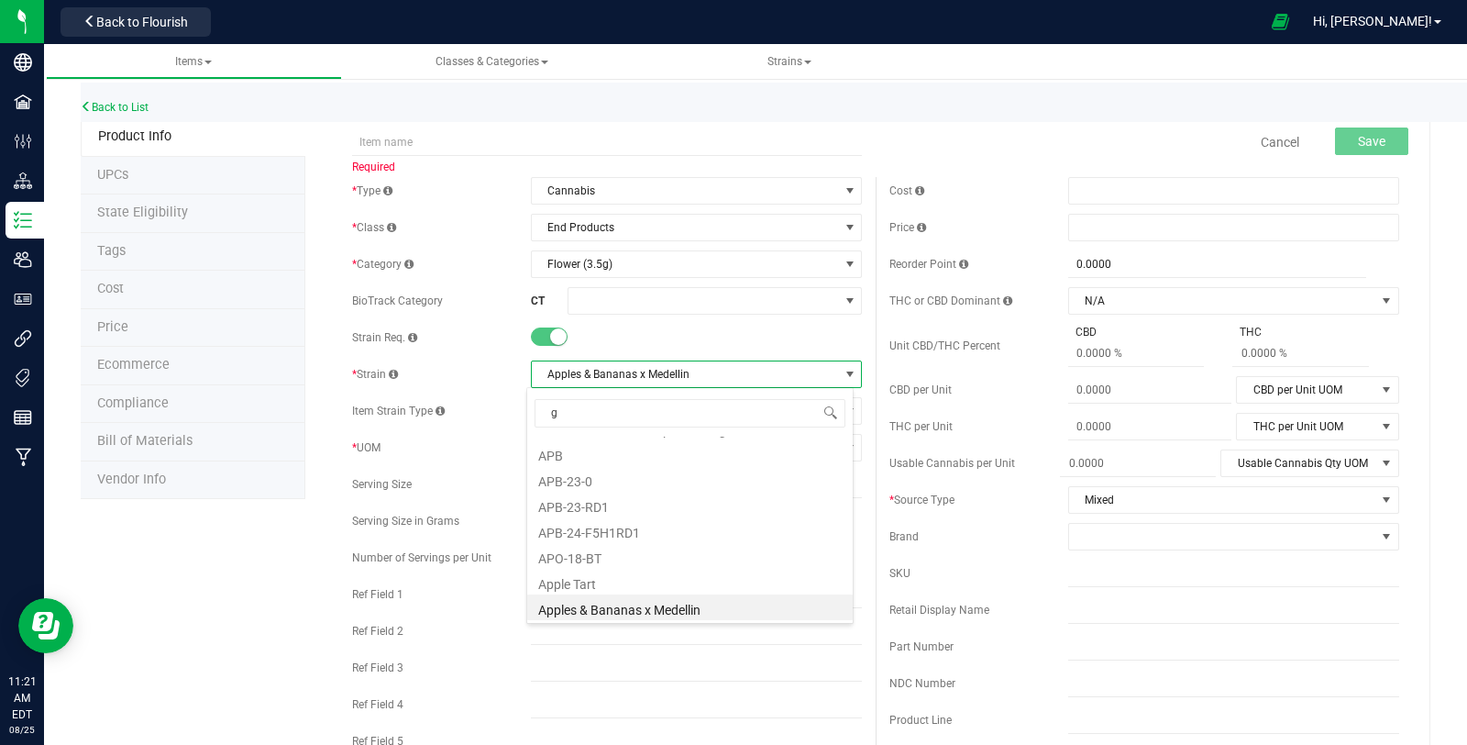
scroll to position [0, 0]
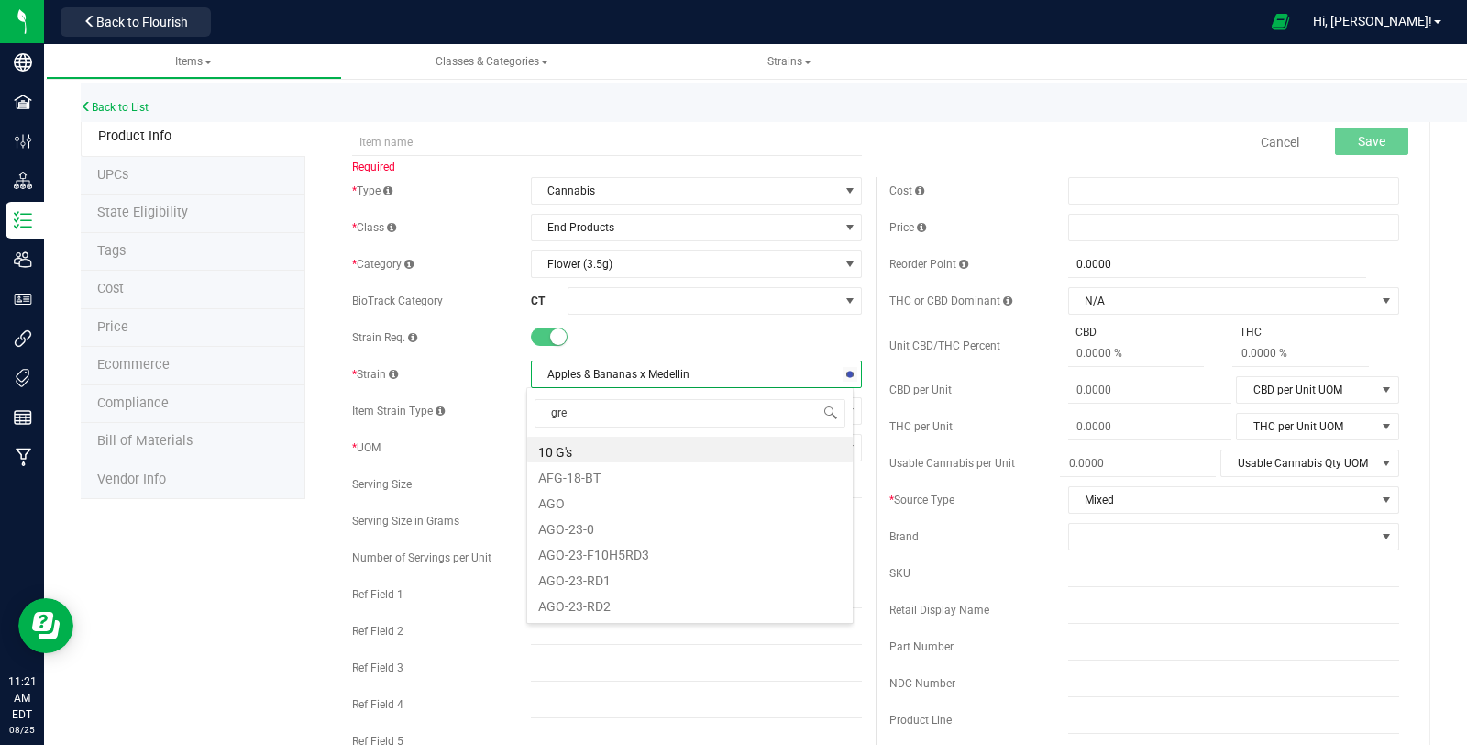
type input "gree"
click at [625, 497] on li "Green Ghost" at bounding box center [690, 501] width 326 height 26
copy span "Green Ghost"
drag, startPoint x: 611, startPoint y: 368, endPoint x: 537, endPoint y: 379, distance: 74.2
click at [537, 379] on span "Green Ghost" at bounding box center [685, 374] width 306 height 26
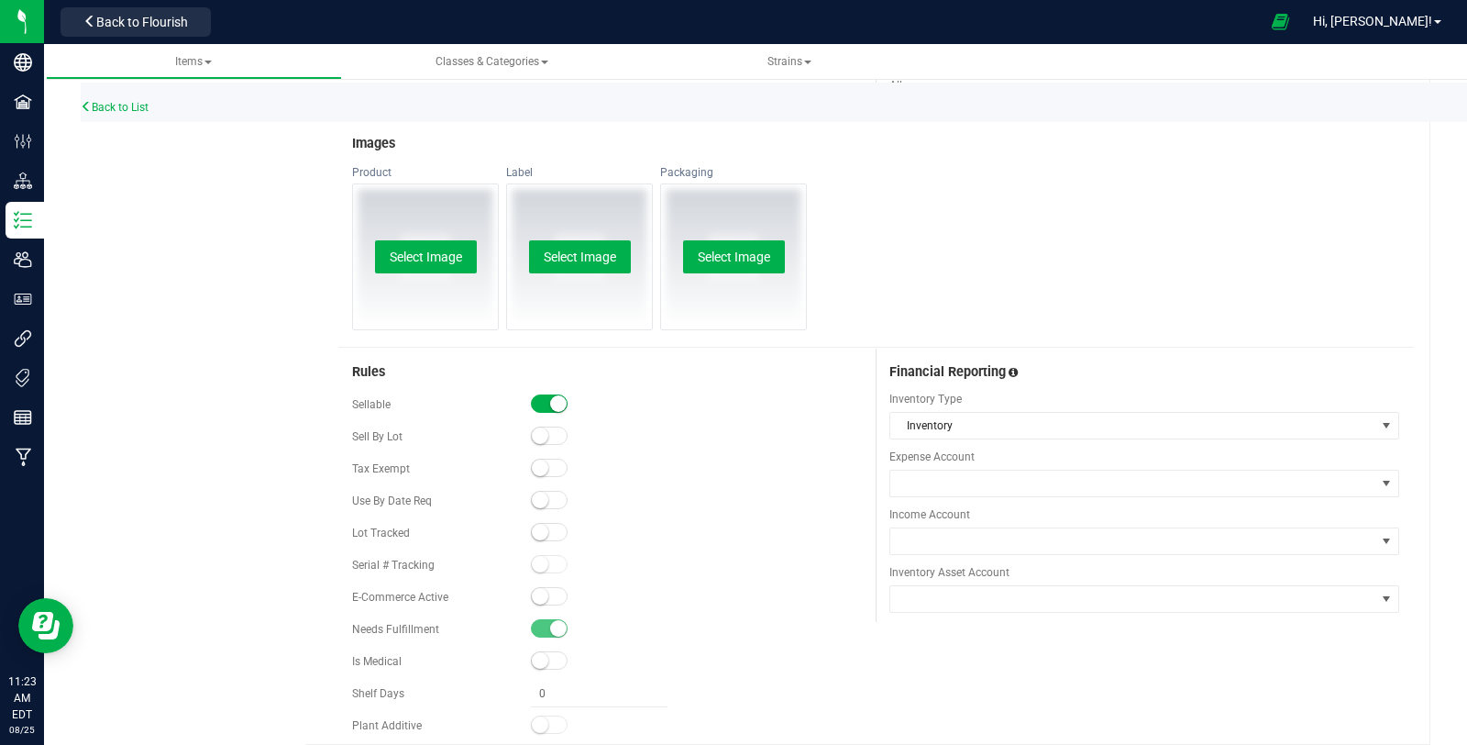
scroll to position [834, 0]
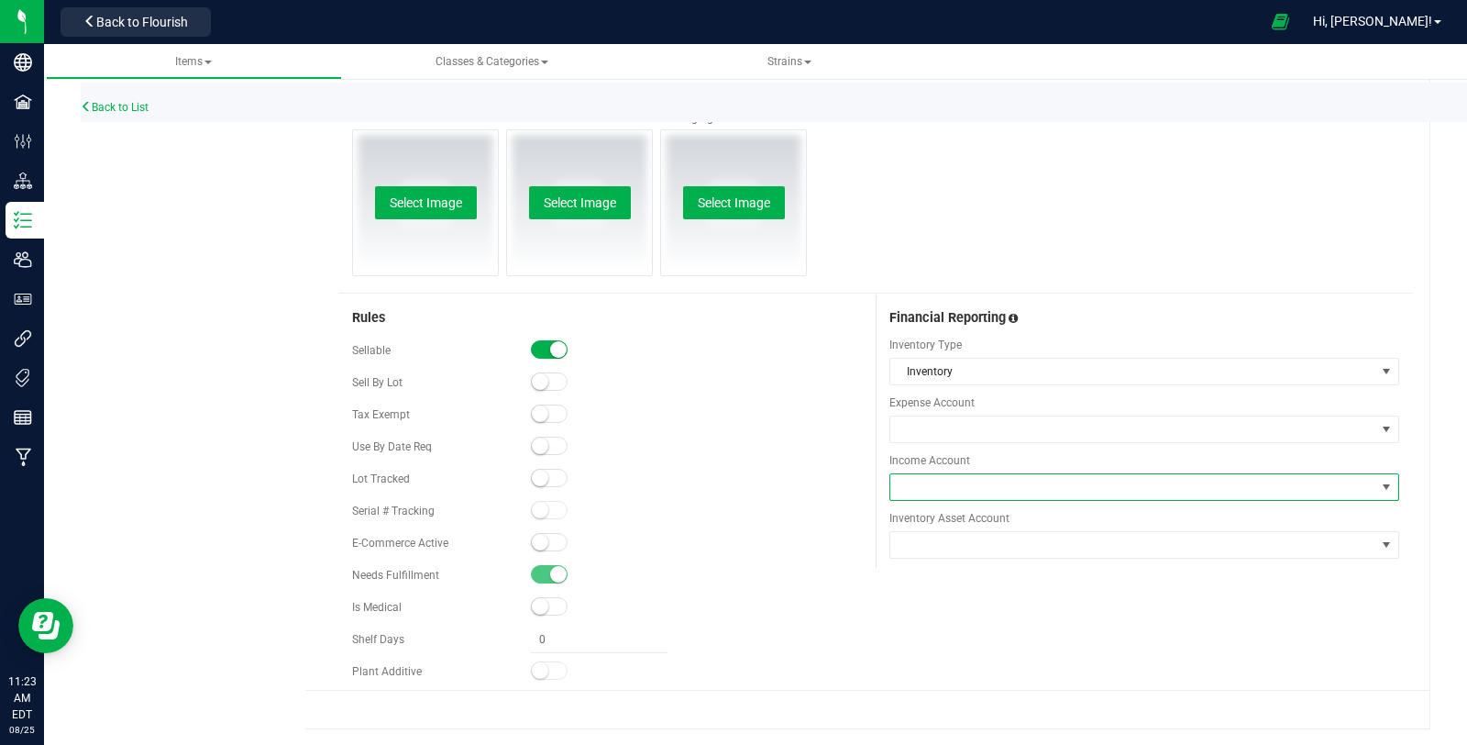
click at [1065, 480] on span at bounding box center [1132, 487] width 485 height 26
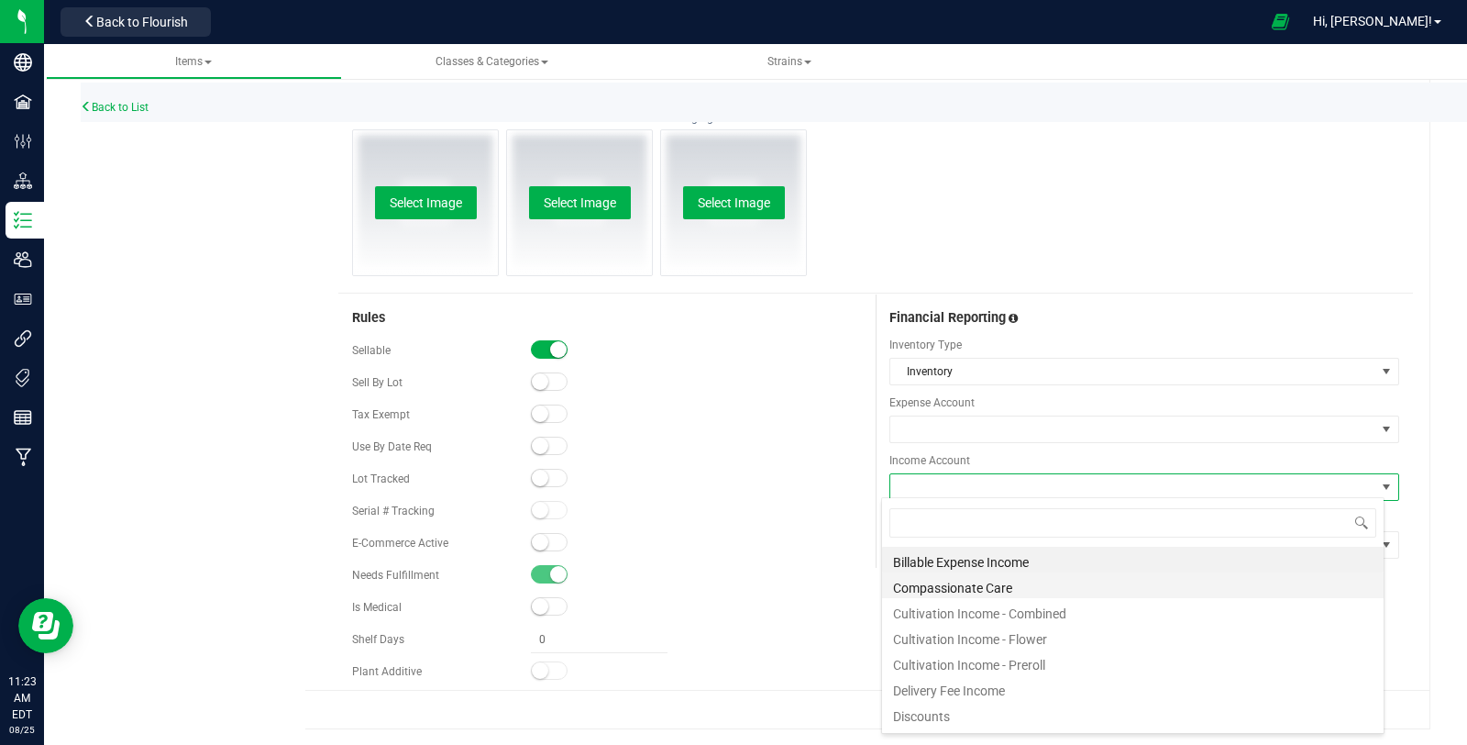
scroll to position [27, 503]
click at [1111, 661] on li "Cultivation Income - Preroll" at bounding box center [1133, 662] width 502 height 26
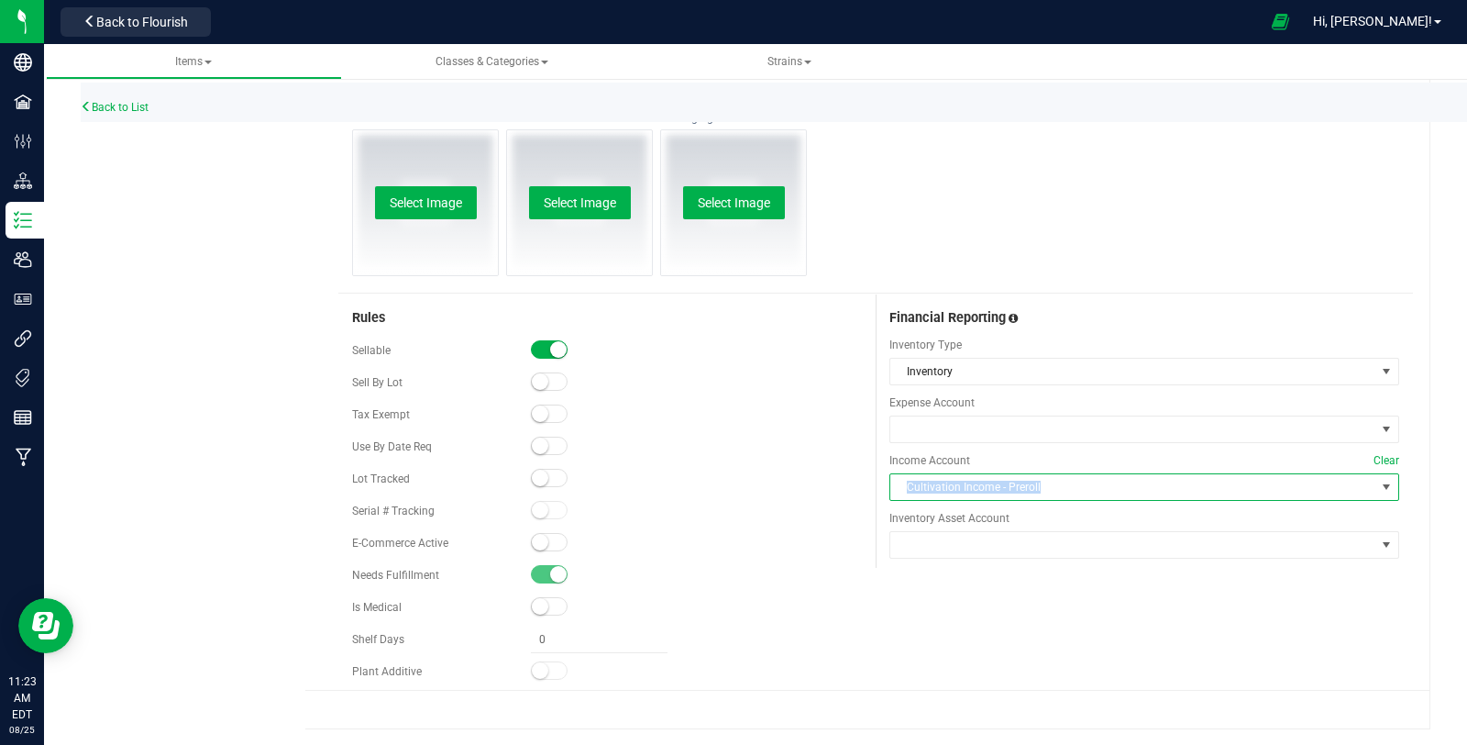
copy span "Cultivation Income - Preroll"
drag, startPoint x: 1037, startPoint y: 483, endPoint x: 892, endPoint y: 487, distance: 144.9
click at [892, 487] on span "Cultivation Income - Preroll" at bounding box center [1132, 487] width 485 height 26
click at [1091, 479] on span "Cultivation Income - Preroll" at bounding box center [1132, 487] width 485 height 26
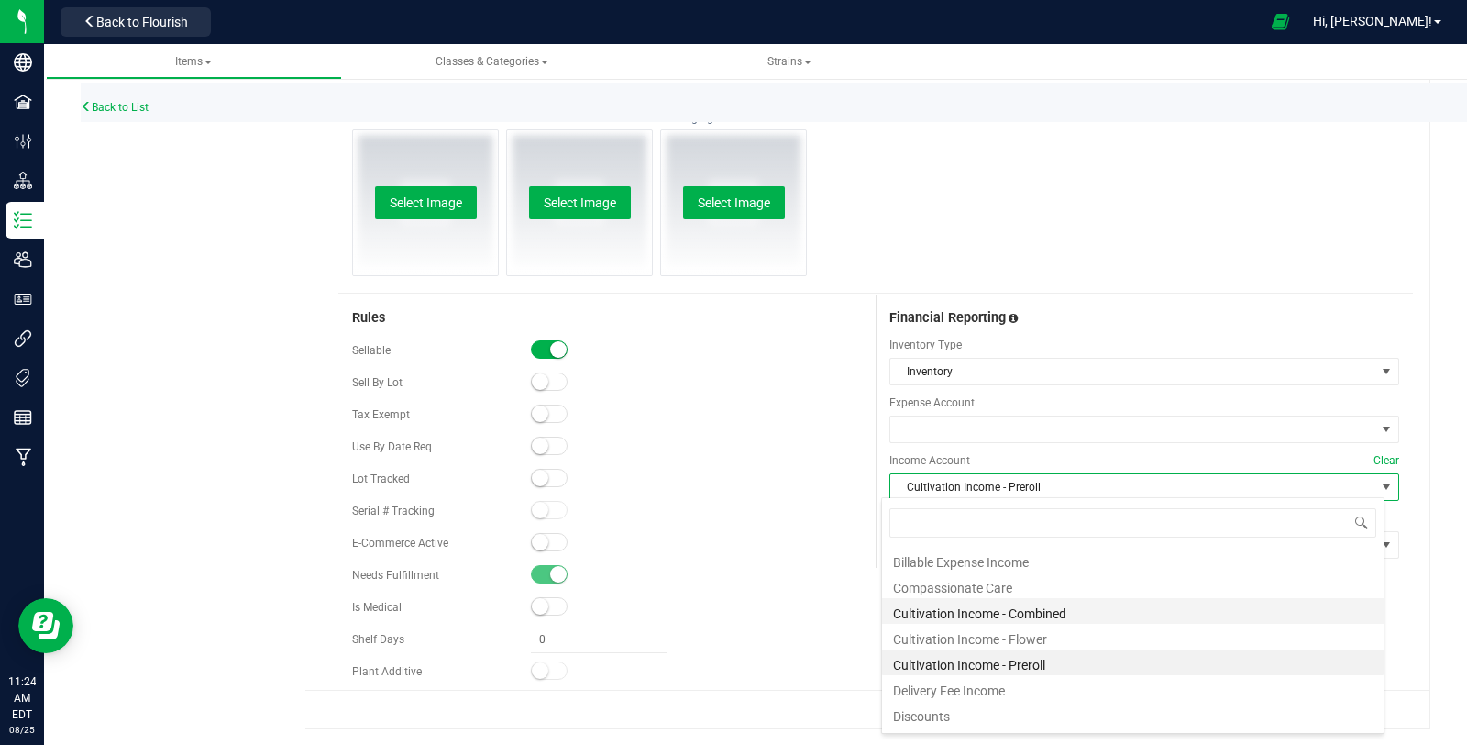
click at [1081, 610] on li "Cultivation Income - Combined" at bounding box center [1133, 611] width 502 height 26
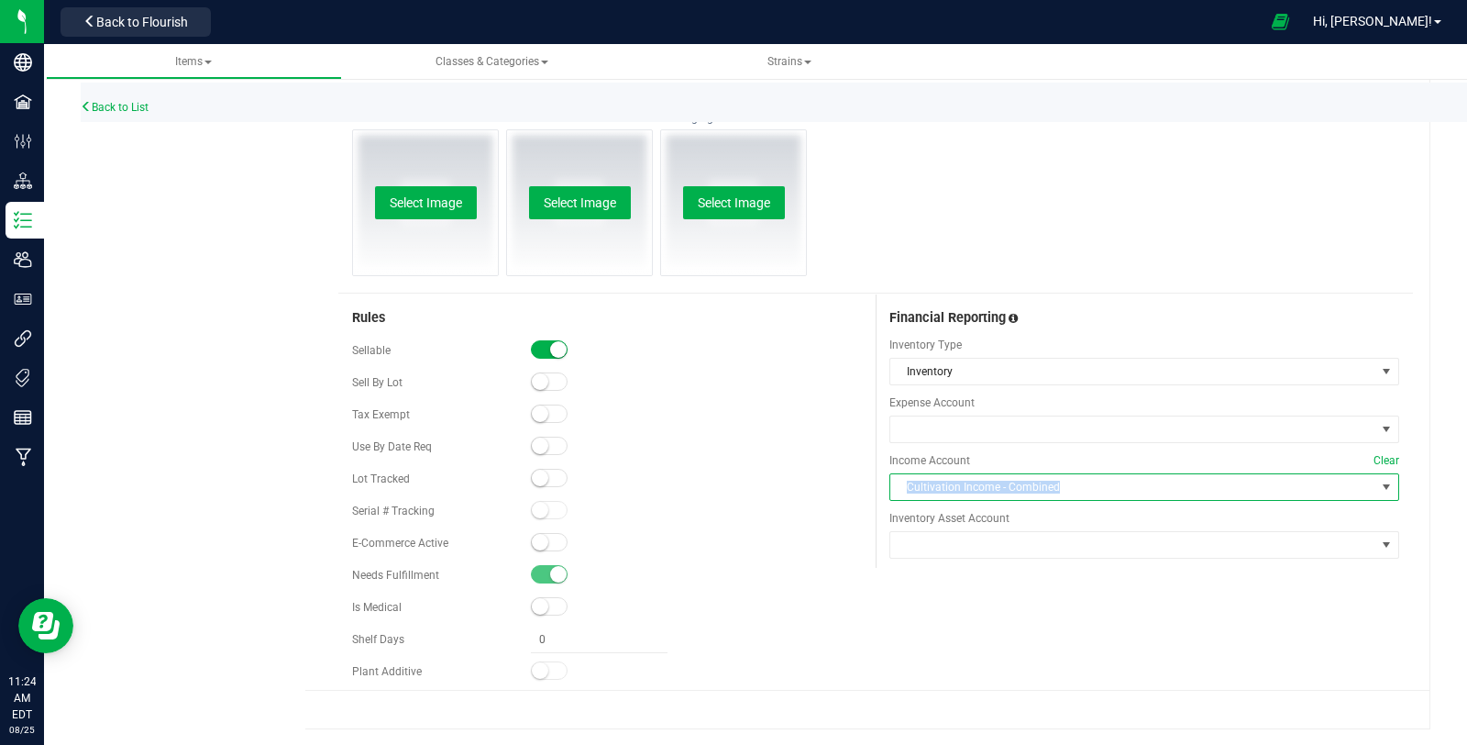
copy span "Cultivation Income - Combined"
drag, startPoint x: 1062, startPoint y: 478, endPoint x: 892, endPoint y: 491, distance: 170.1
click at [892, 491] on span "Cultivation Income - Combined" at bounding box center [1132, 487] width 485 height 26
click at [1100, 491] on span "Cultivation Income - Combined" at bounding box center [1132, 487] width 485 height 26
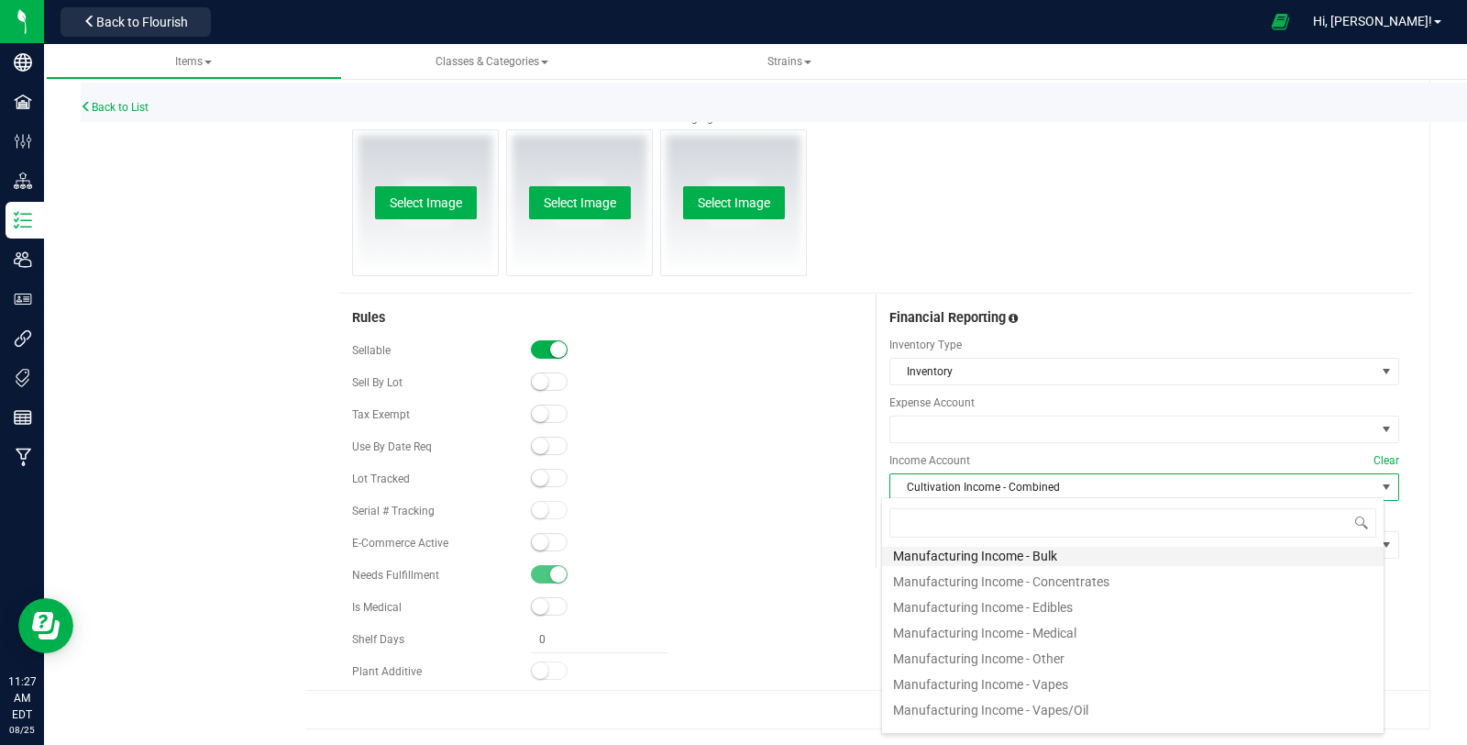
scroll to position [407, 0]
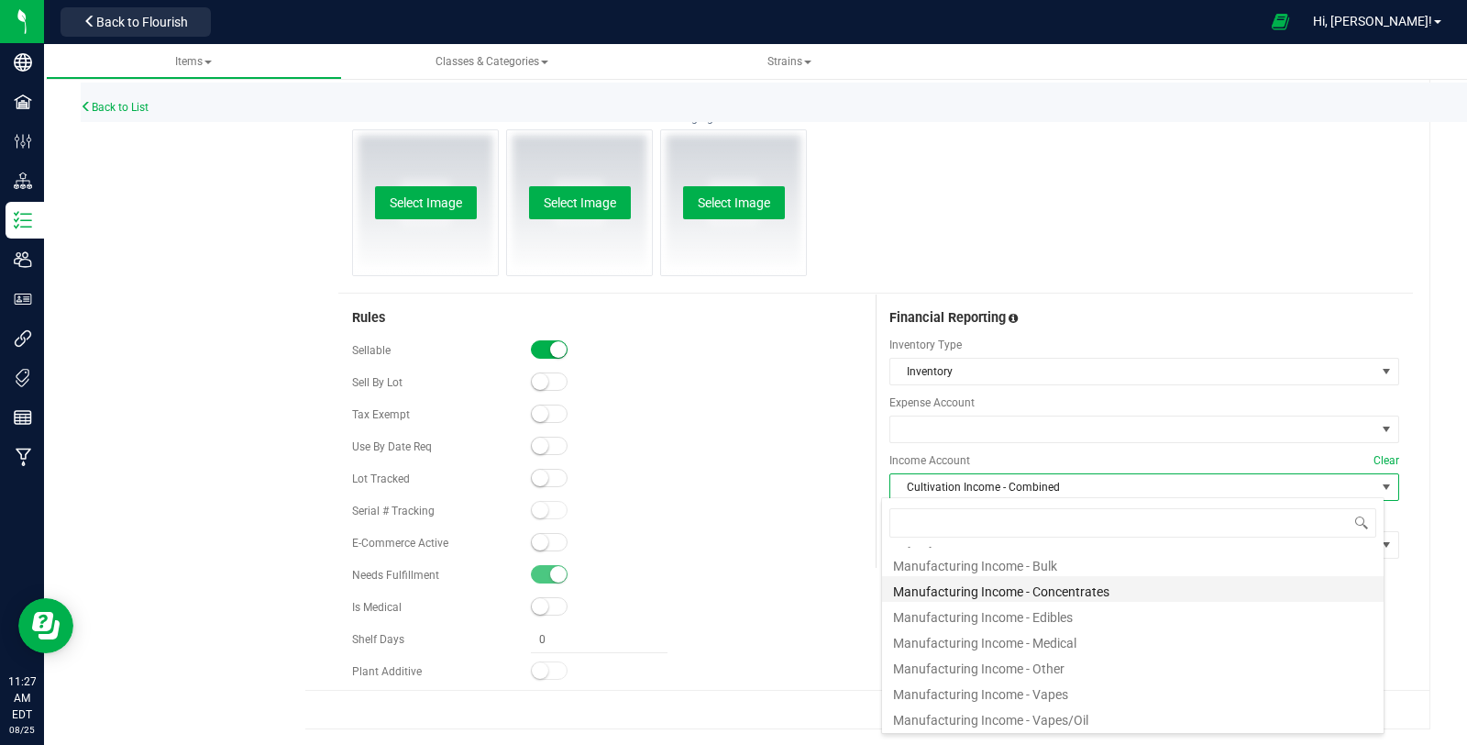
click at [1143, 591] on li "Manufacturing Income - Concentrates" at bounding box center [1133, 589] width 502 height 26
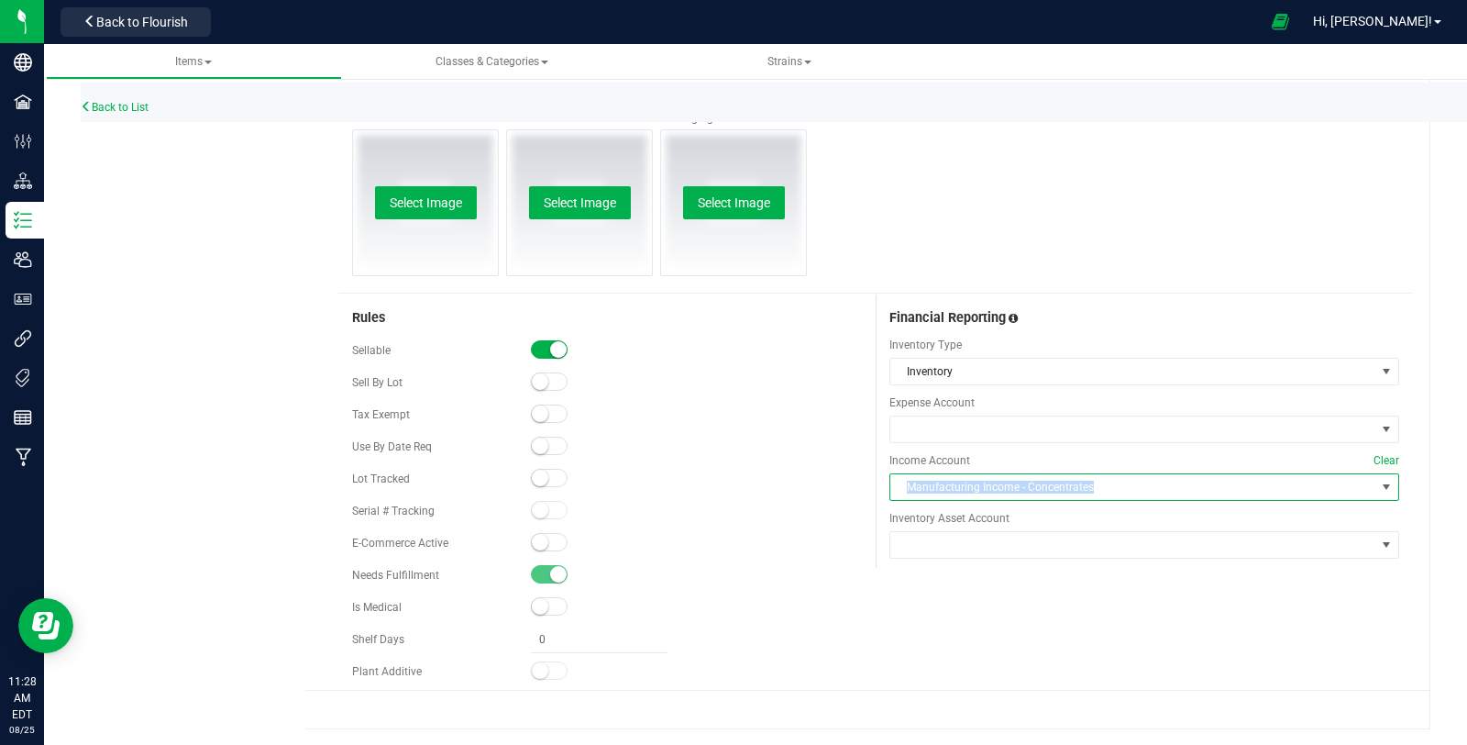
copy span "Manufacturing Income - Concentrates"
drag, startPoint x: 1084, startPoint y: 486, endPoint x: 894, endPoint y: 495, distance: 190.0
click at [894, 495] on span "Manufacturing Income - Concentrates" at bounding box center [1132, 487] width 485 height 26
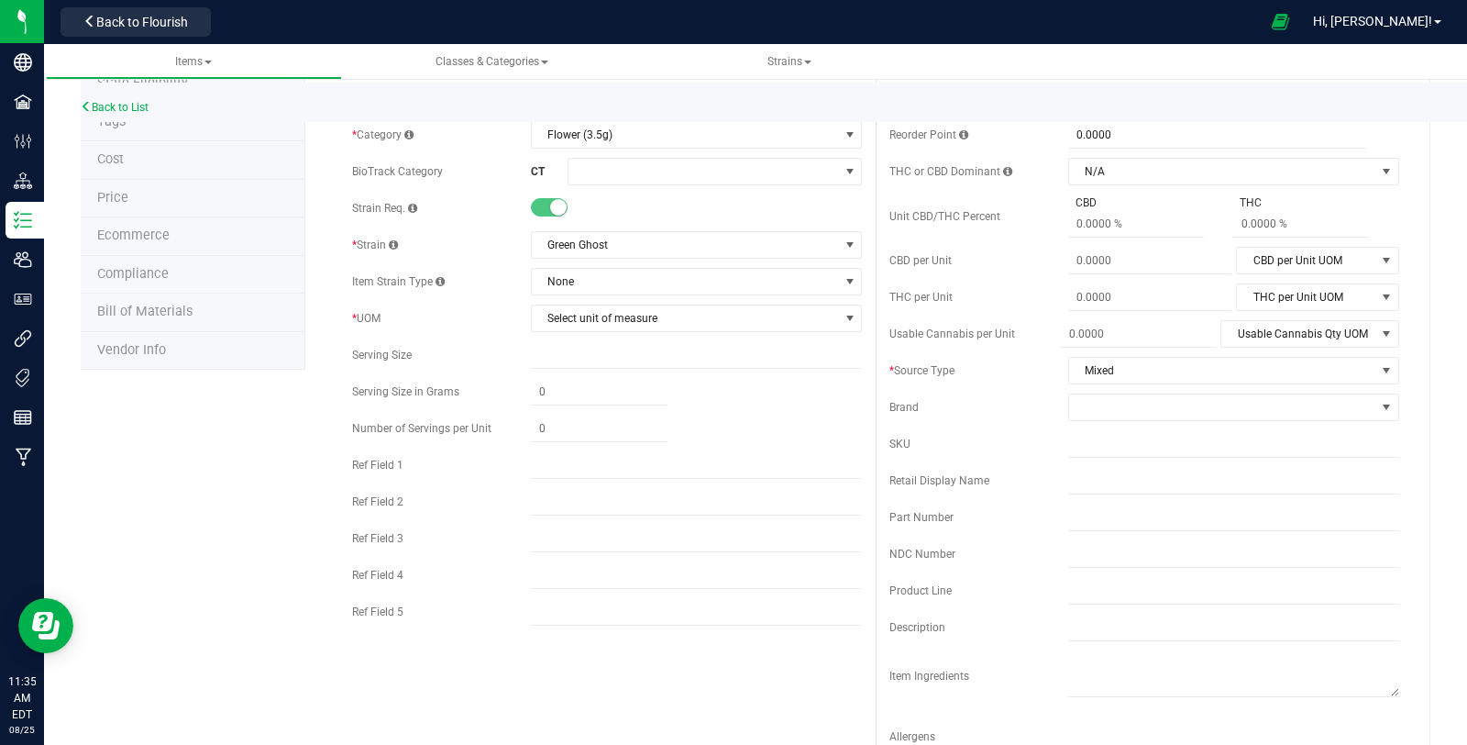
scroll to position [0, 0]
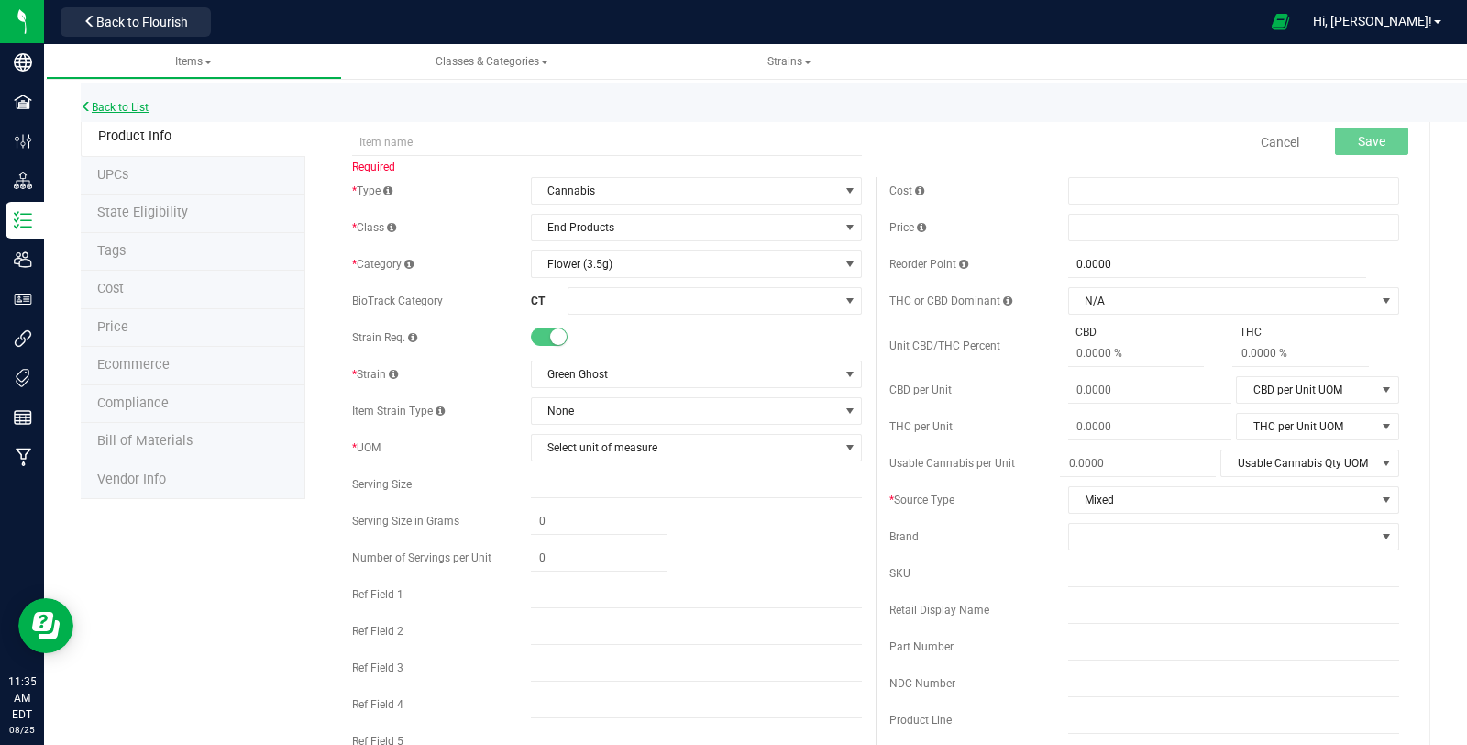
click at [116, 110] on link "Back to List" at bounding box center [115, 107] width 68 height 13
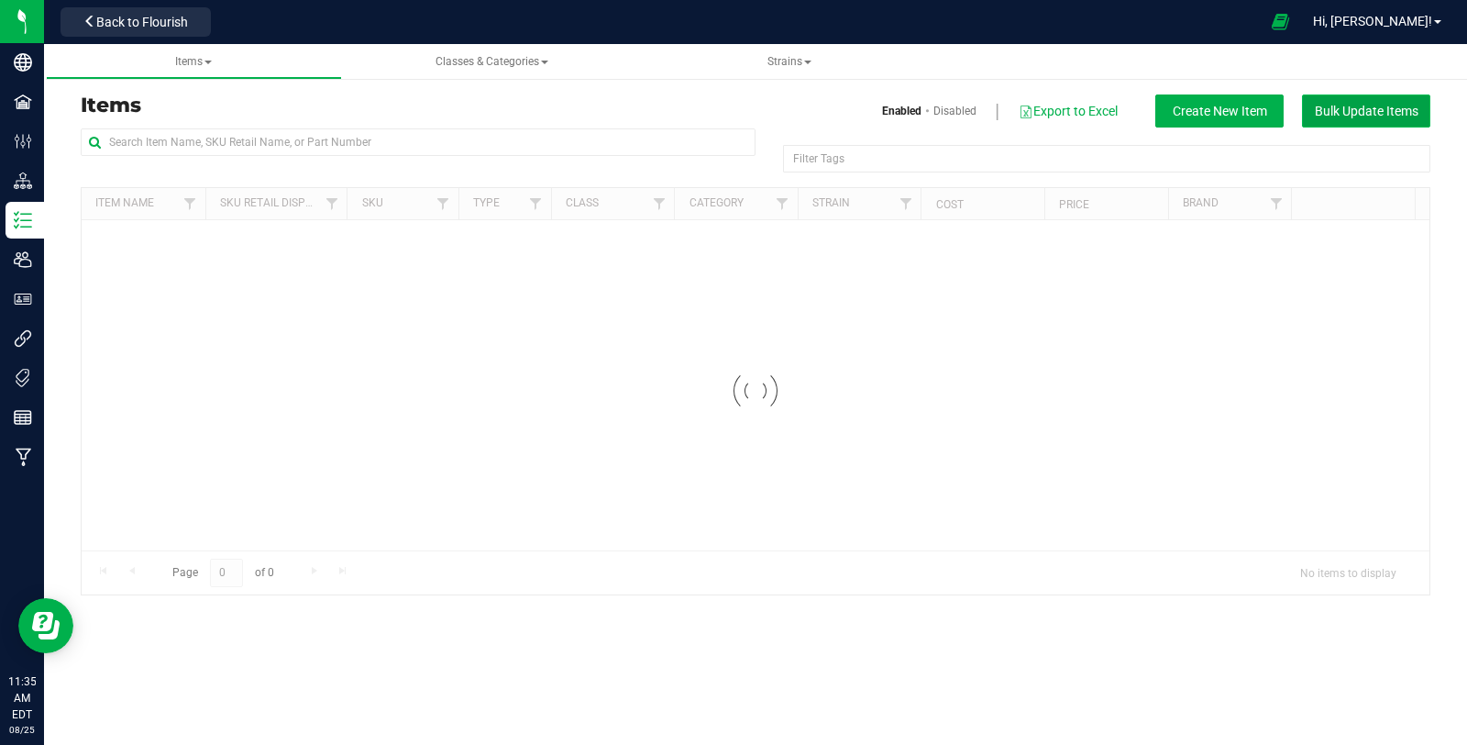
click at [1319, 102] on button "Bulk Update Items" at bounding box center [1366, 110] width 128 height 33
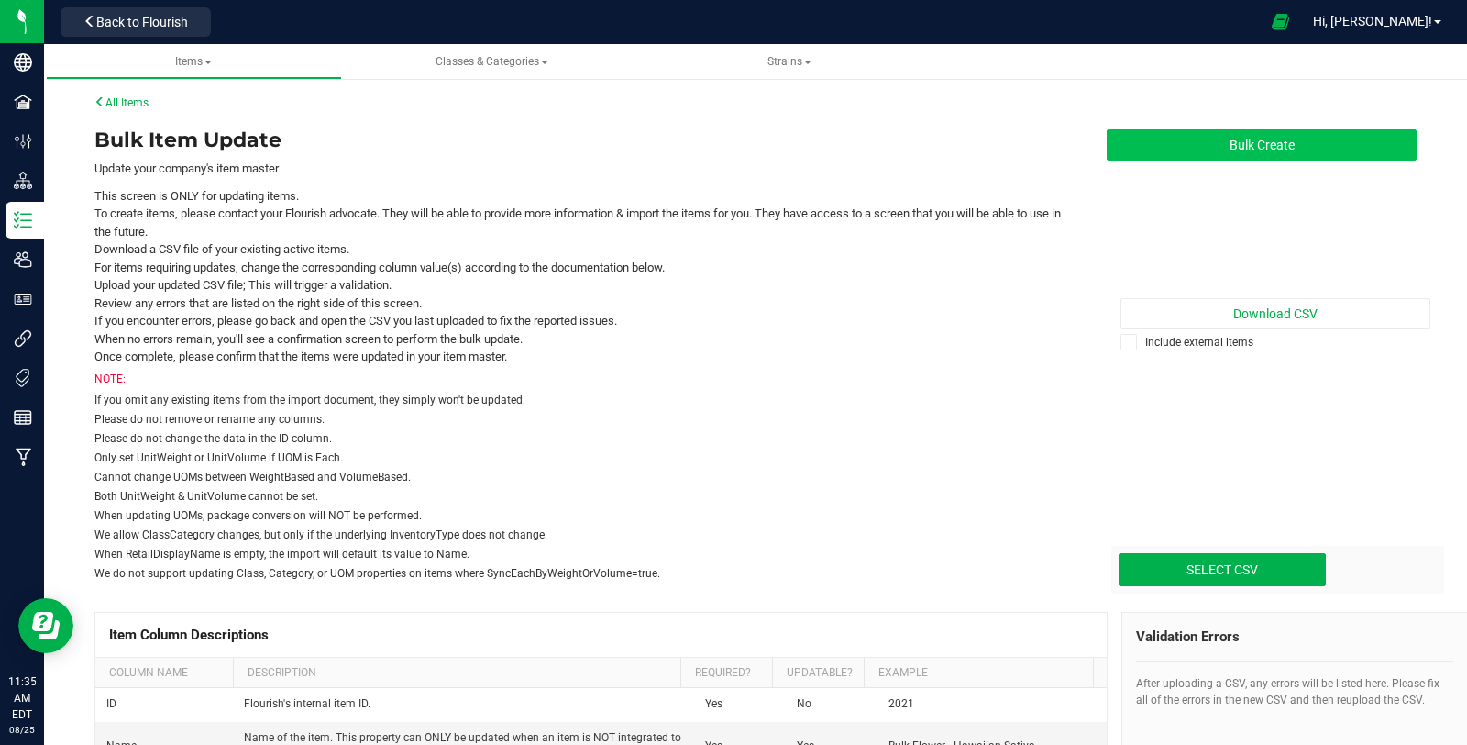
click at [1305, 143] on button "Bulk Create" at bounding box center [1262, 144] width 310 height 31
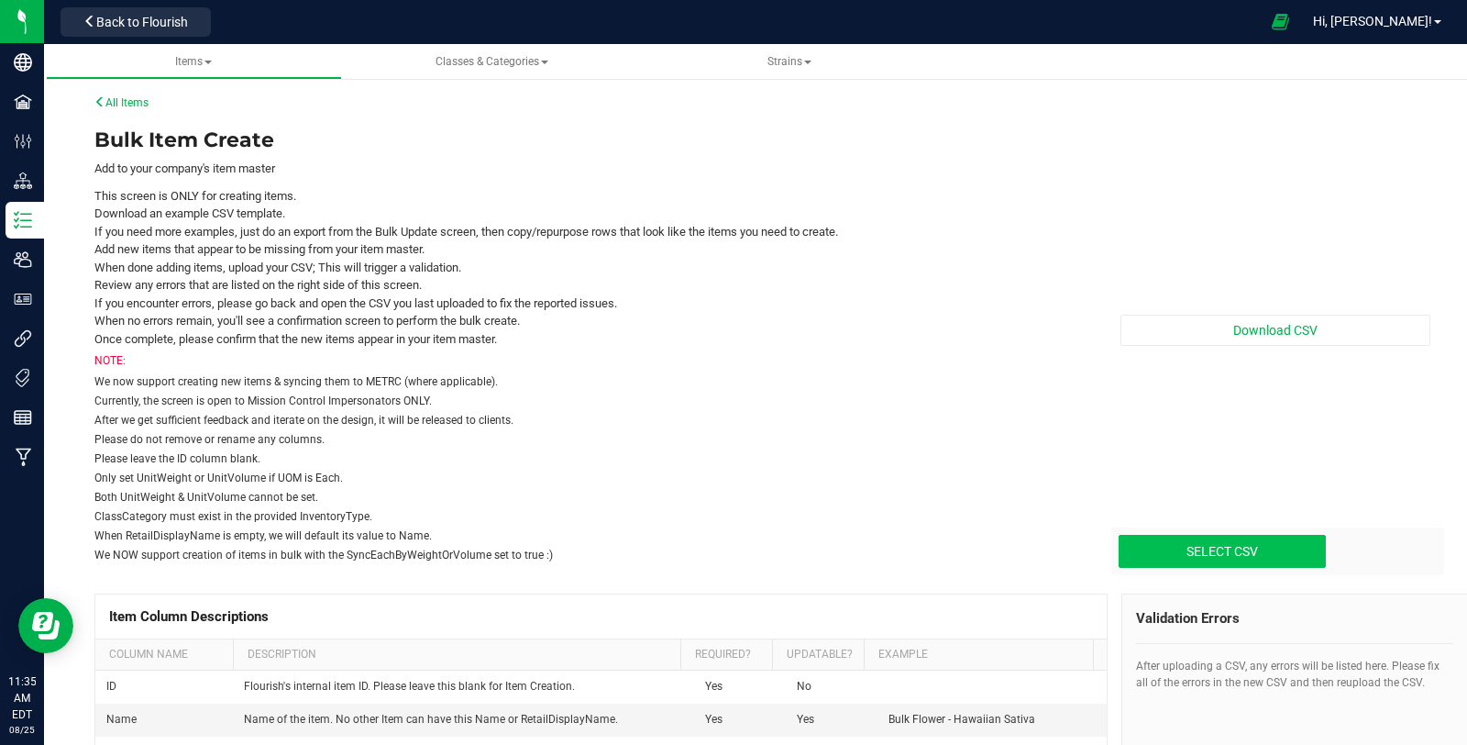
type input "C:\fakepath\create-items_[DATE].csv"
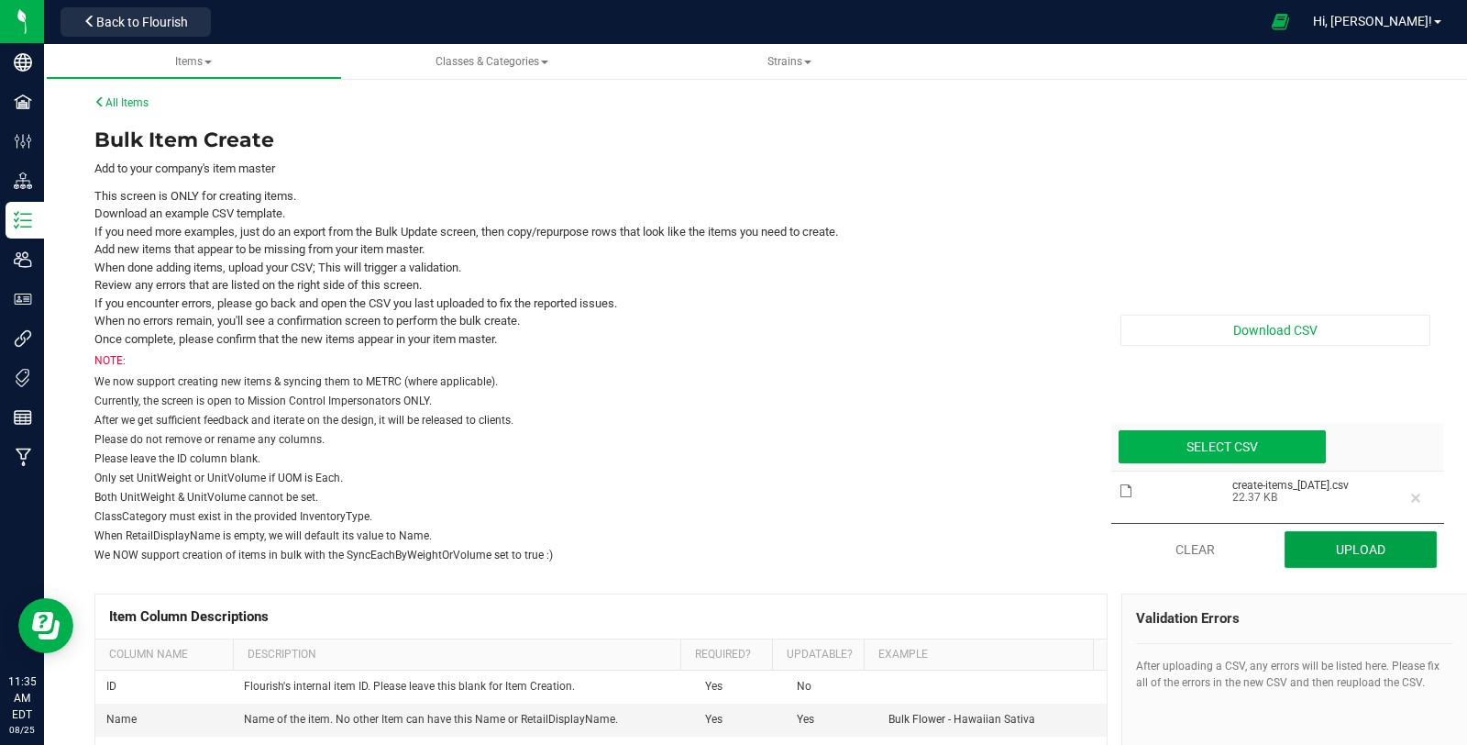
click at [1307, 546] on button "Upload" at bounding box center [1361, 549] width 153 height 37
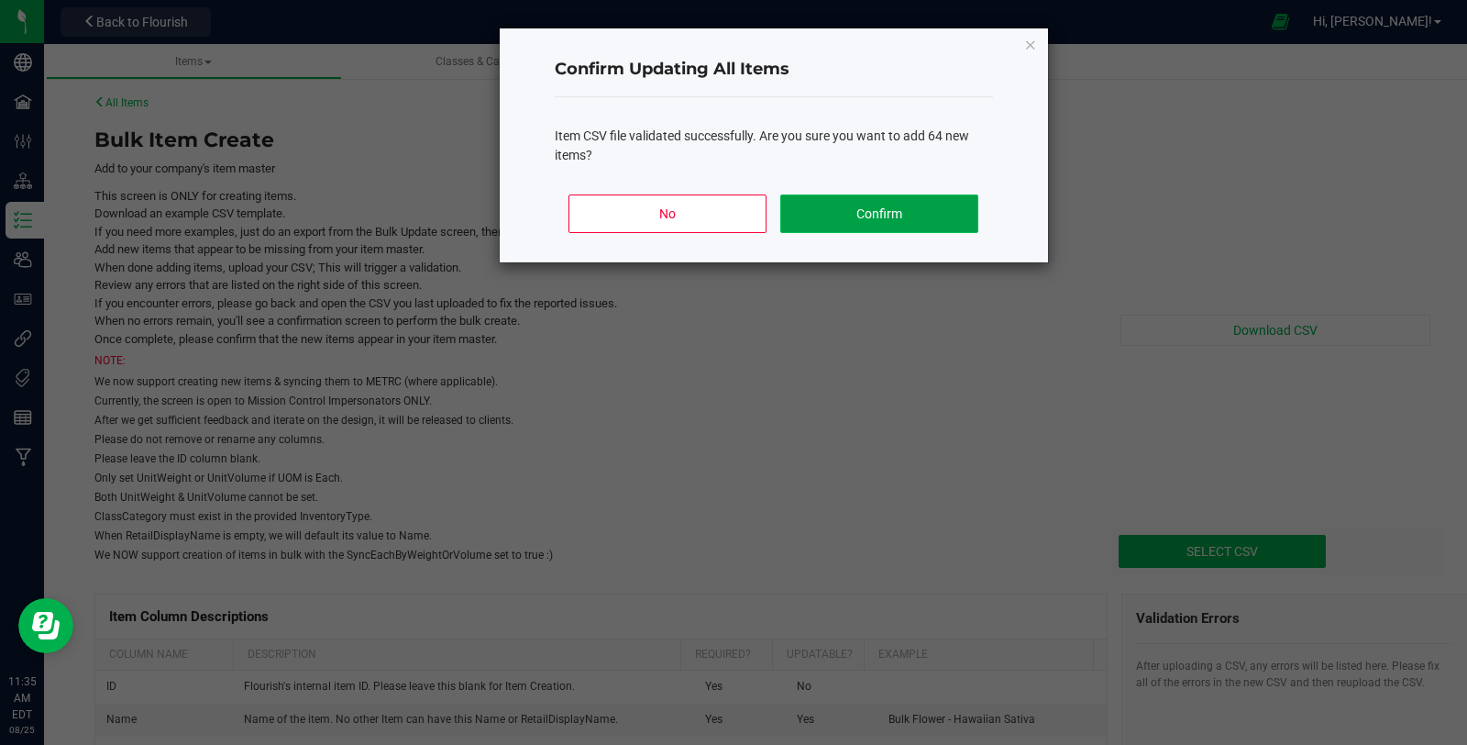
click at [920, 207] on button "Confirm" at bounding box center [878, 213] width 197 height 39
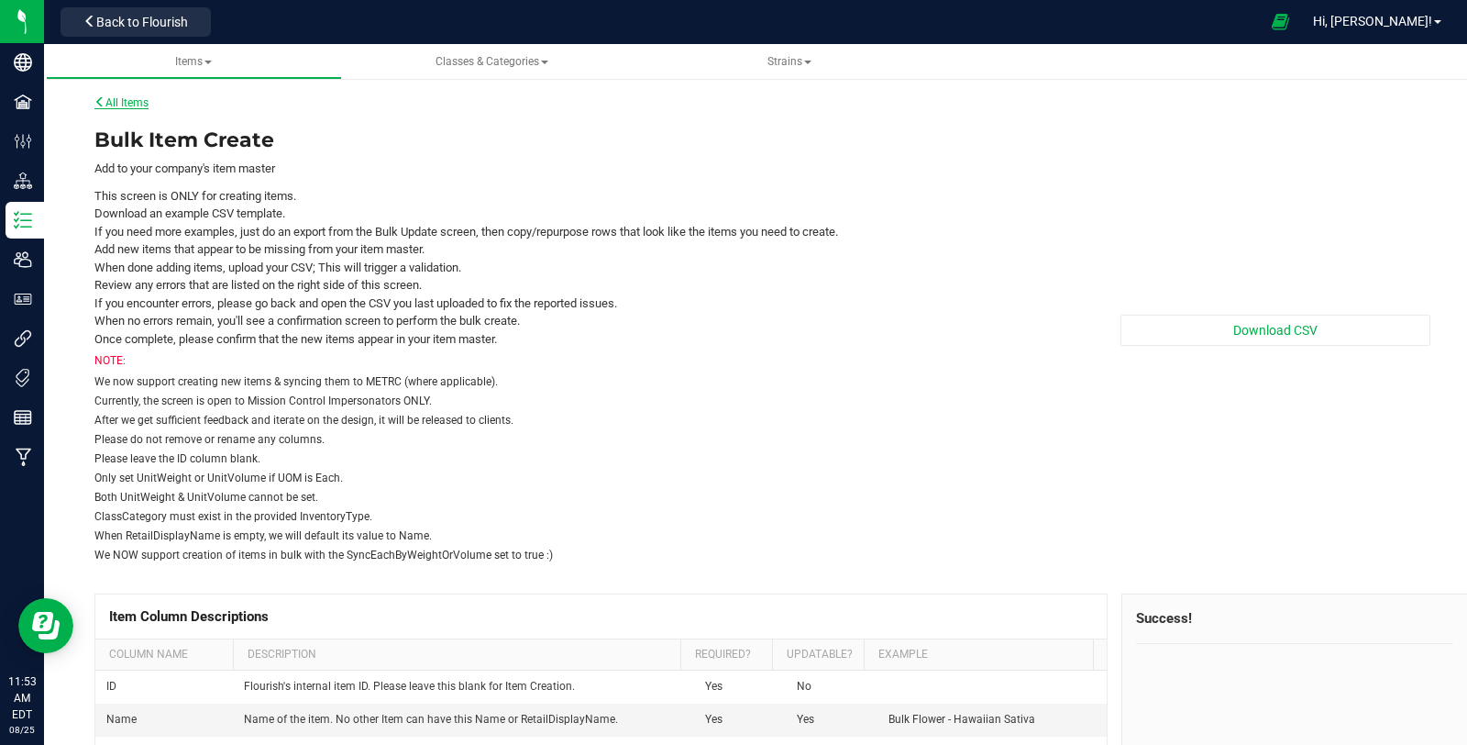
click at [126, 106] on link "All Items" at bounding box center [121, 102] width 54 height 13
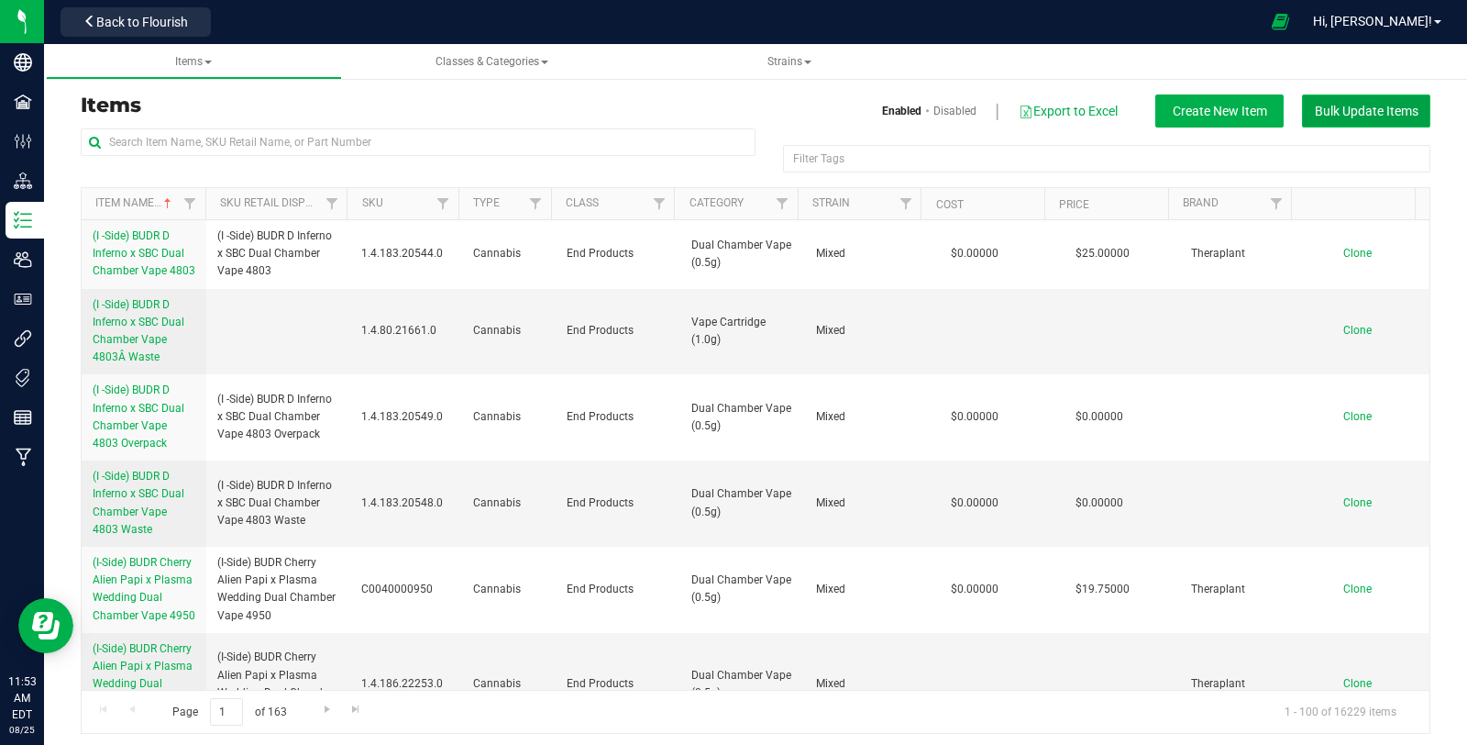
click at [1400, 109] on span "Bulk Update Items" at bounding box center [1367, 111] width 104 height 15
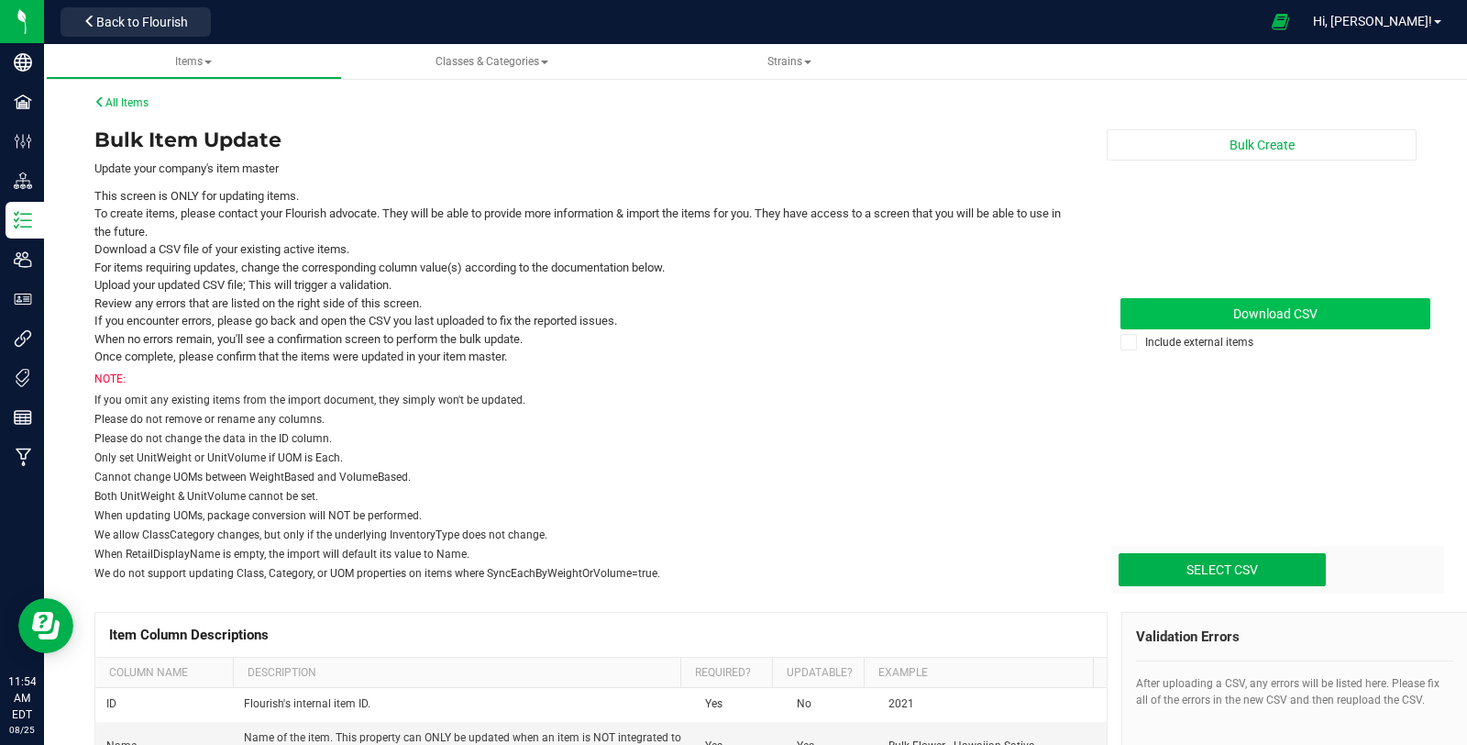
click at [1265, 317] on span "Download CSV" at bounding box center [1275, 313] width 84 height 15
type input "C:\fakepath\update-items_[DATE].csv"
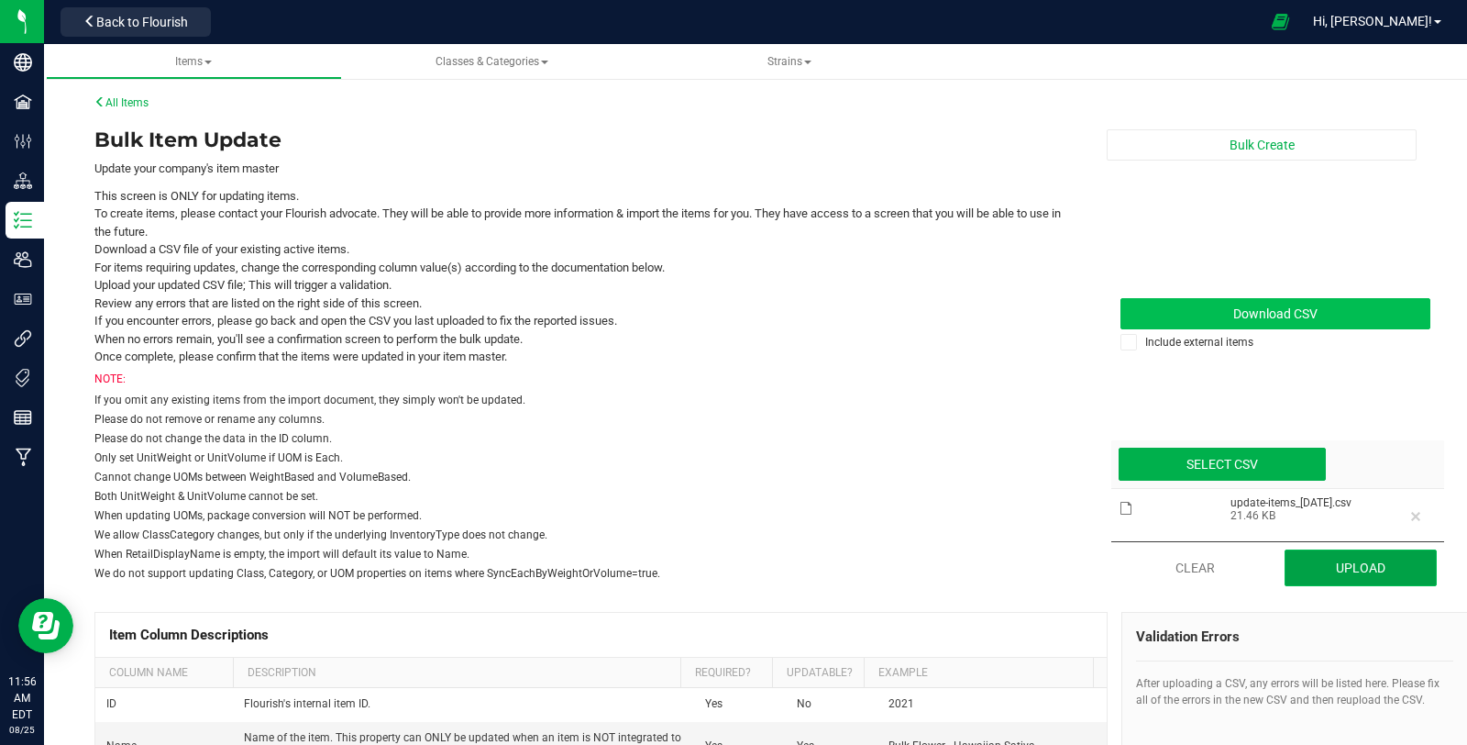
click at [1372, 560] on button "Upload" at bounding box center [1361, 567] width 153 height 37
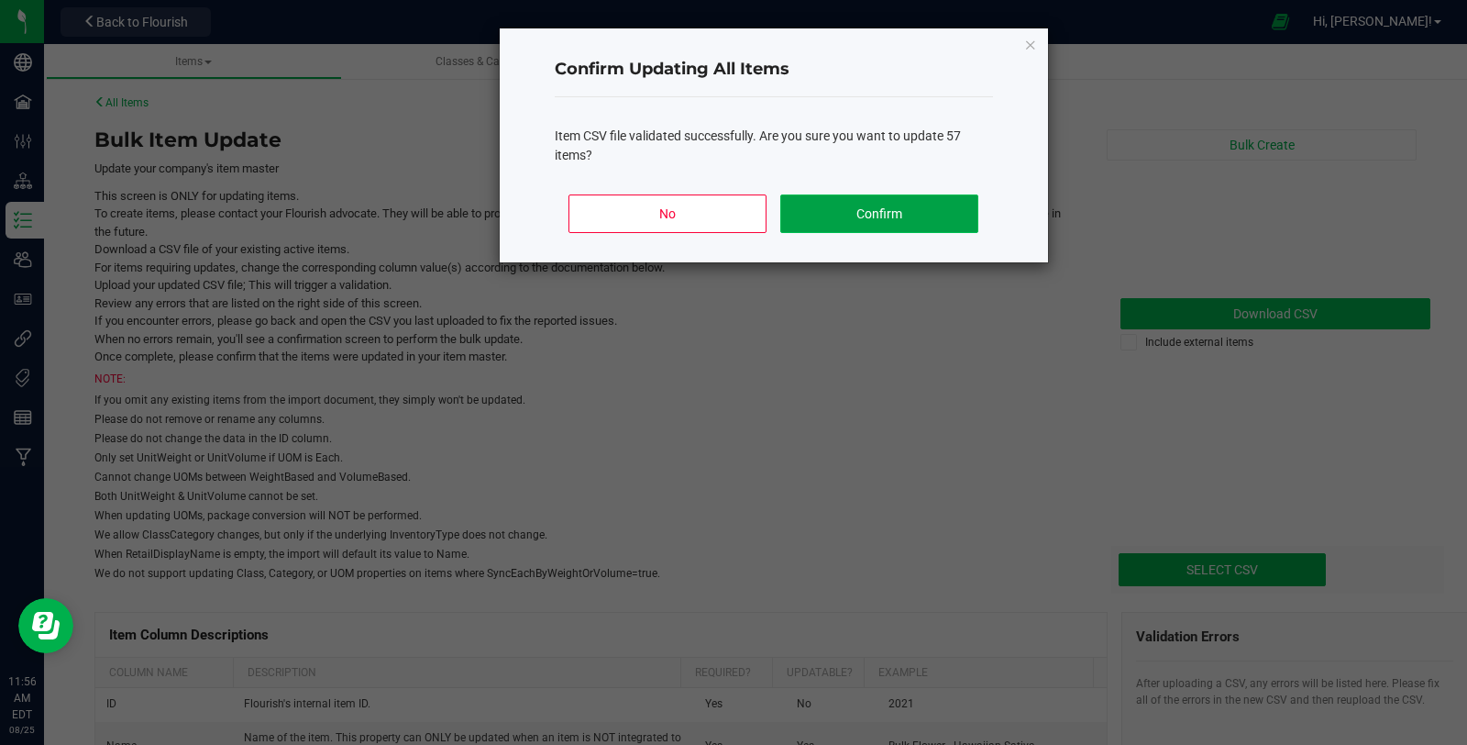
click at [908, 194] on button "Confirm" at bounding box center [878, 213] width 197 height 39
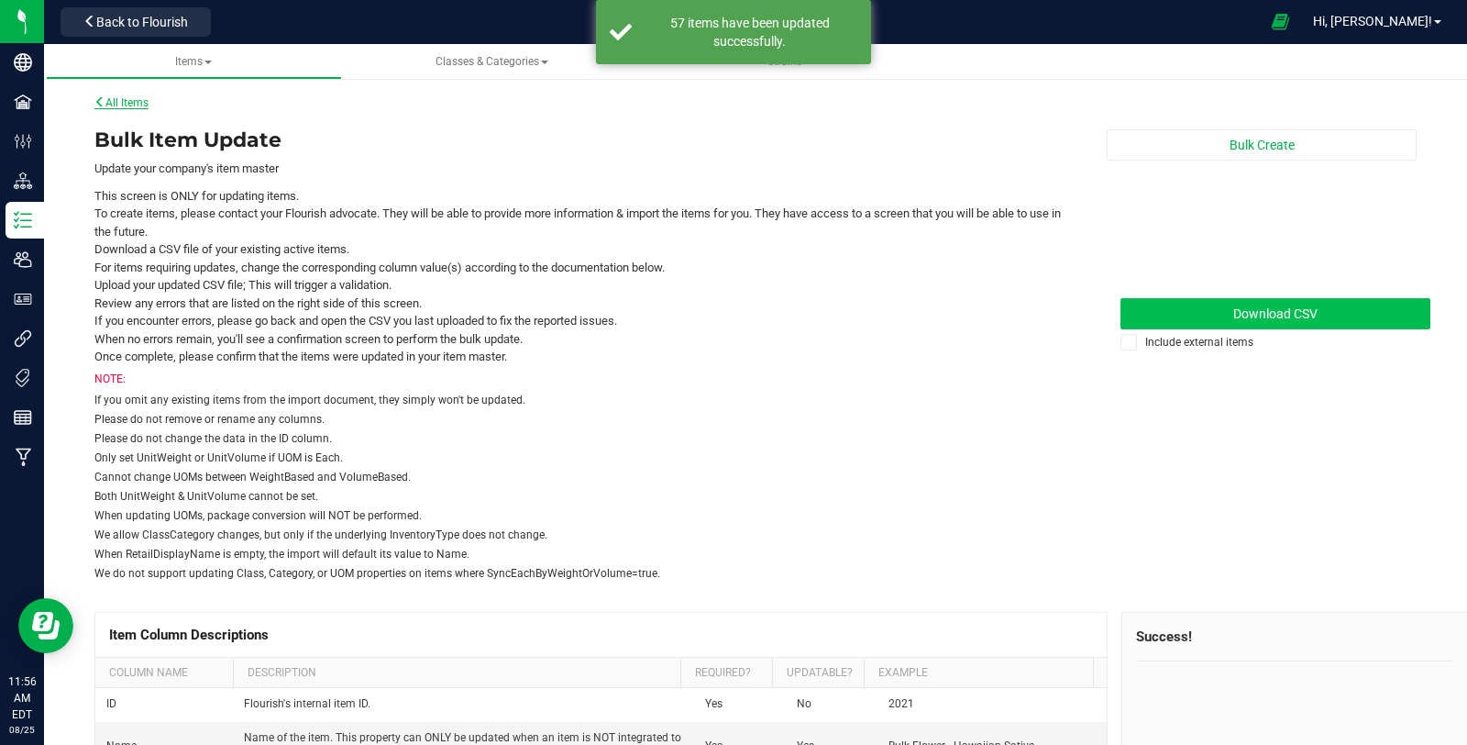
click at [128, 106] on link "All Items" at bounding box center [121, 102] width 54 height 13
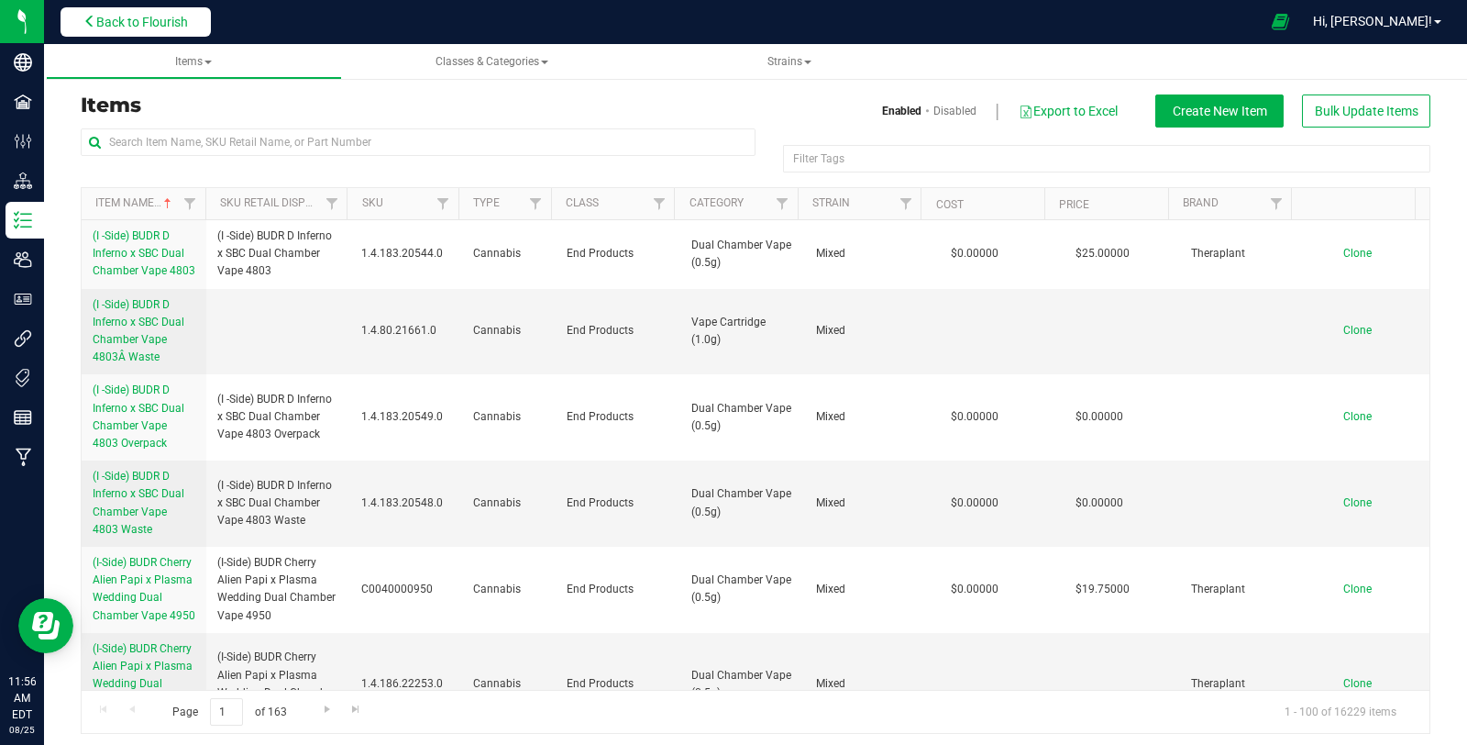
click at [134, 12] on button "Back to Flourish" at bounding box center [136, 21] width 150 height 29
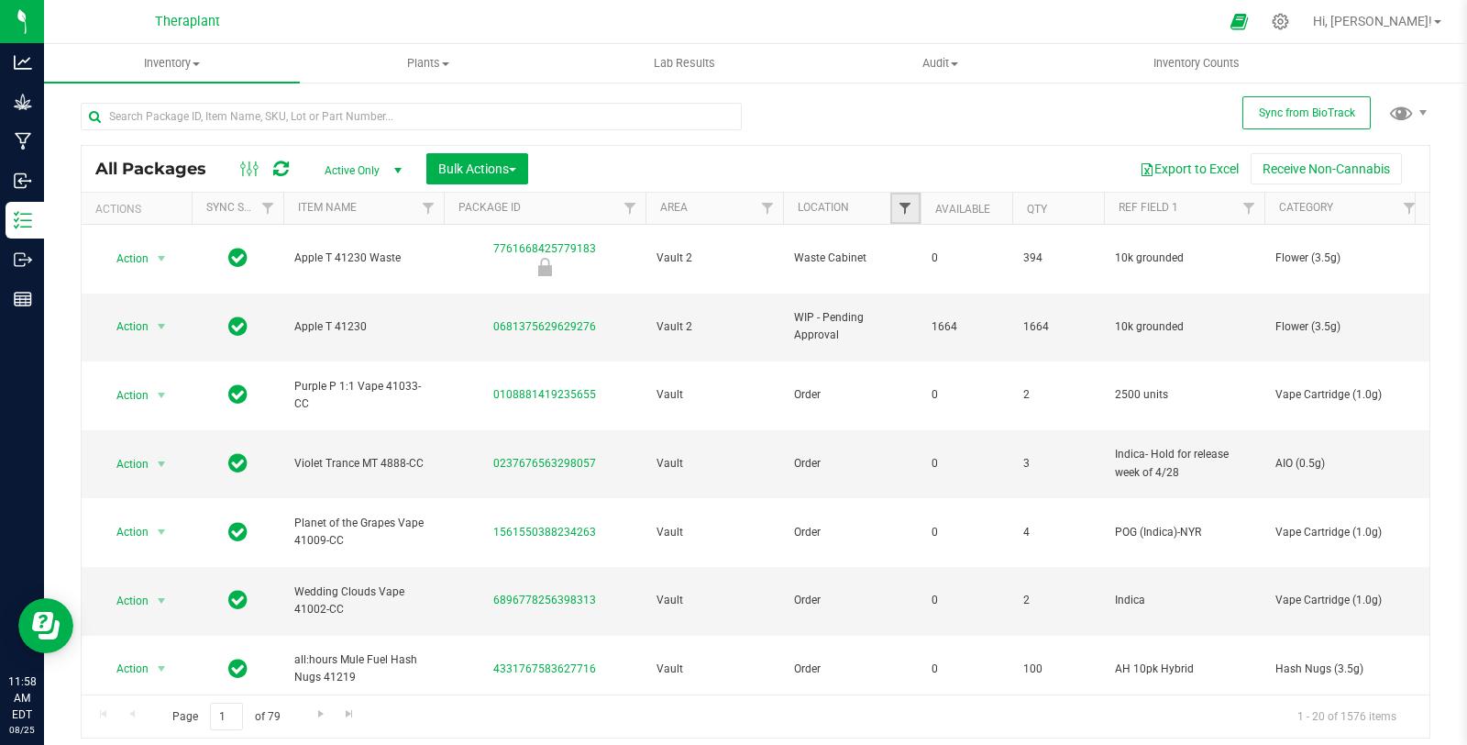
click at [902, 210] on span "Filter" at bounding box center [905, 208] width 15 height 15
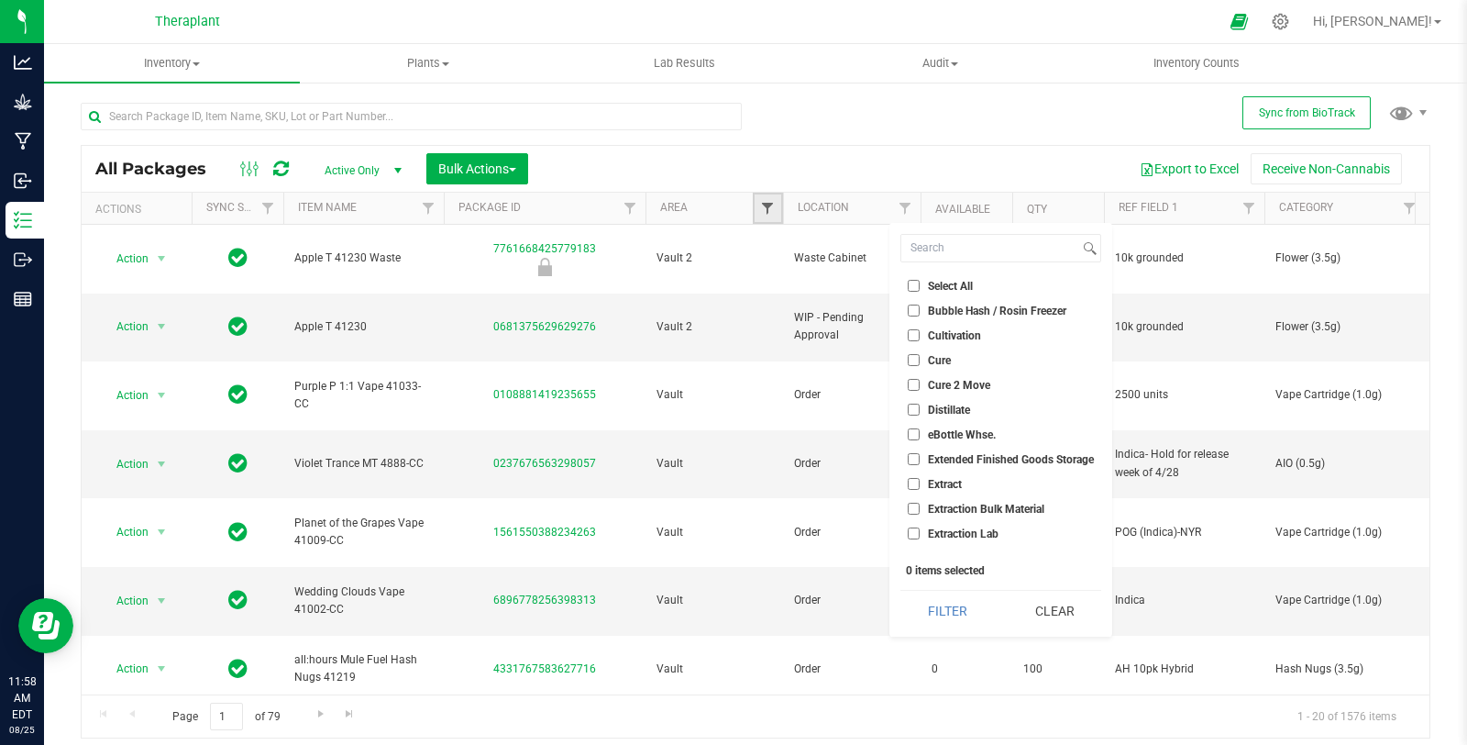
click at [771, 204] on span "Filter" at bounding box center [767, 208] width 15 height 15
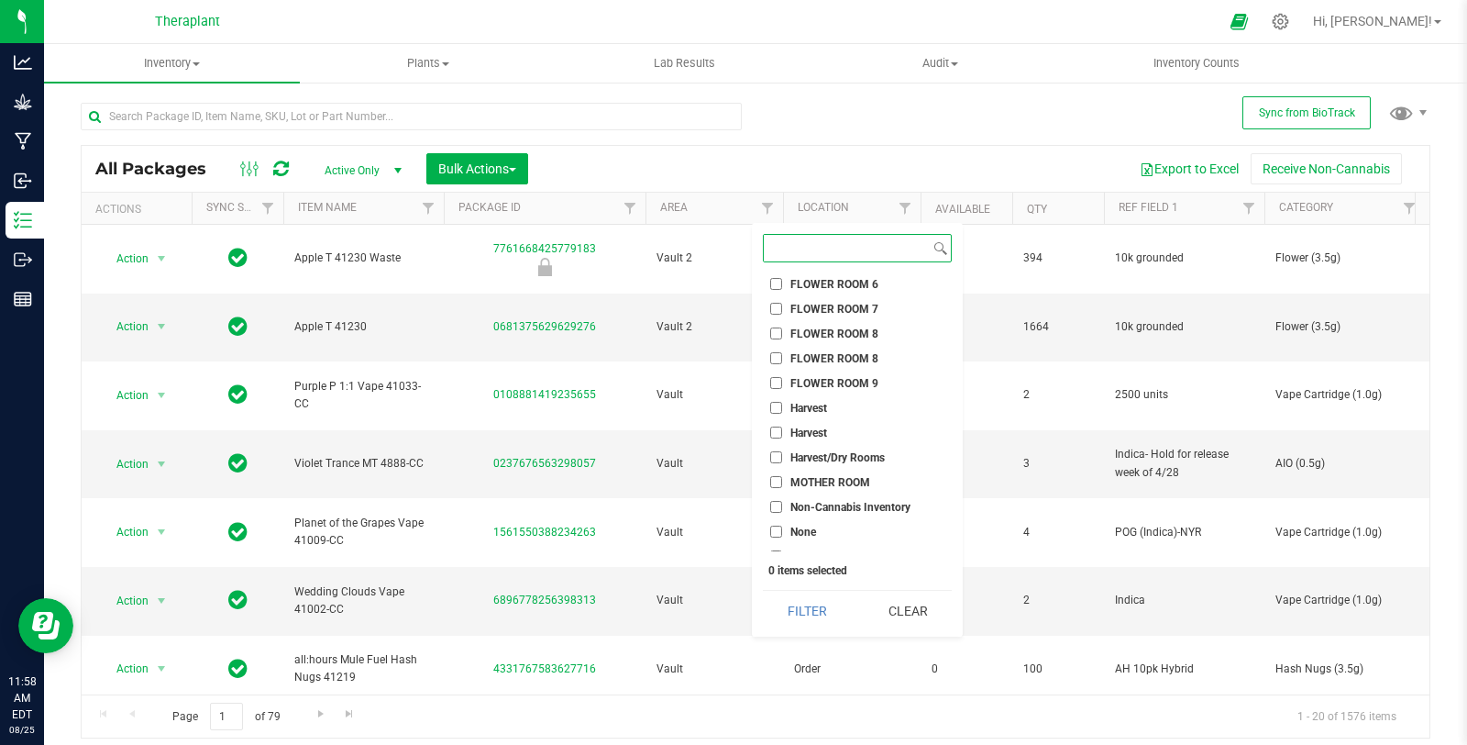
scroll to position [734, 0]
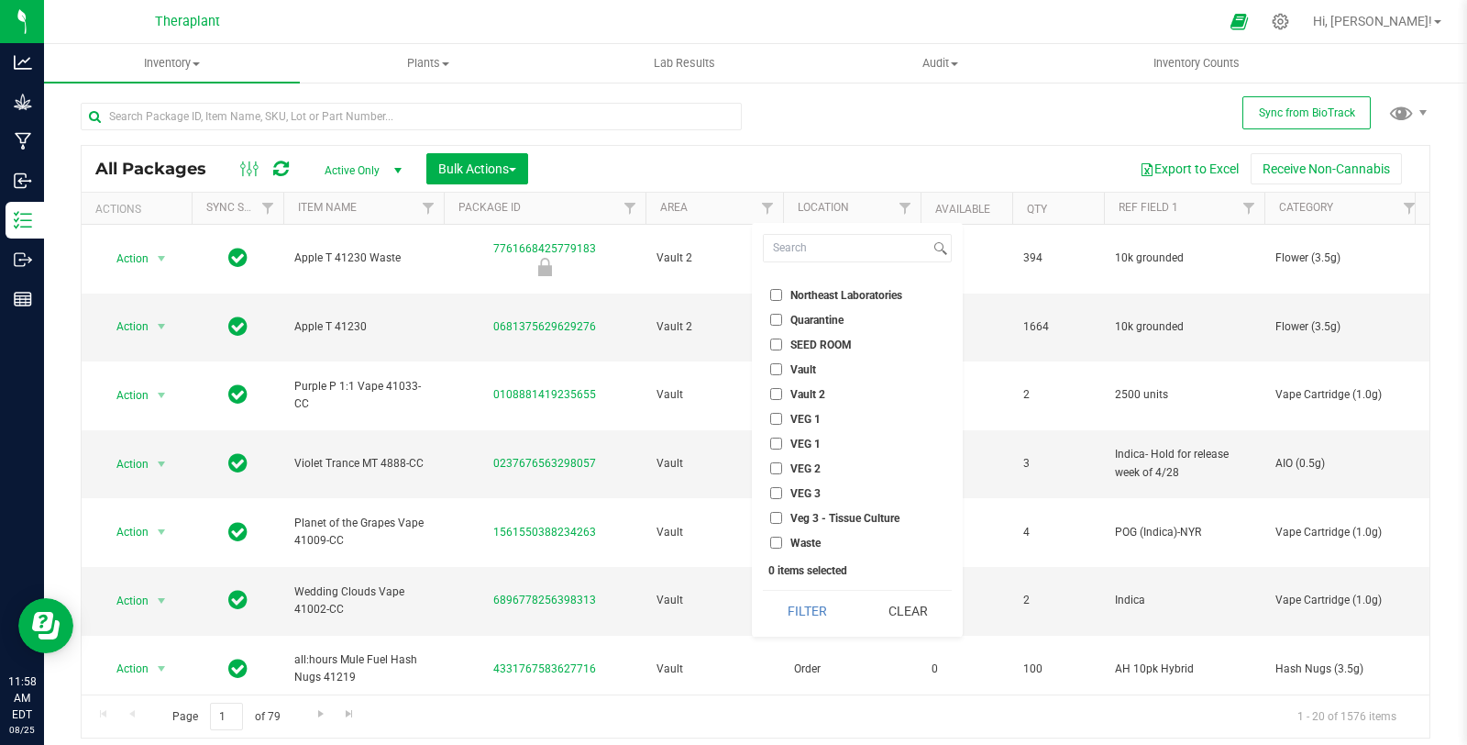
click at [804, 389] on span "Vault 2" at bounding box center [807, 394] width 35 height 11
click at [782, 388] on input "Vault 2" at bounding box center [776, 394] width 12 height 12
checkbox input "true"
click at [805, 601] on button "Filter" at bounding box center [807, 611] width 88 height 40
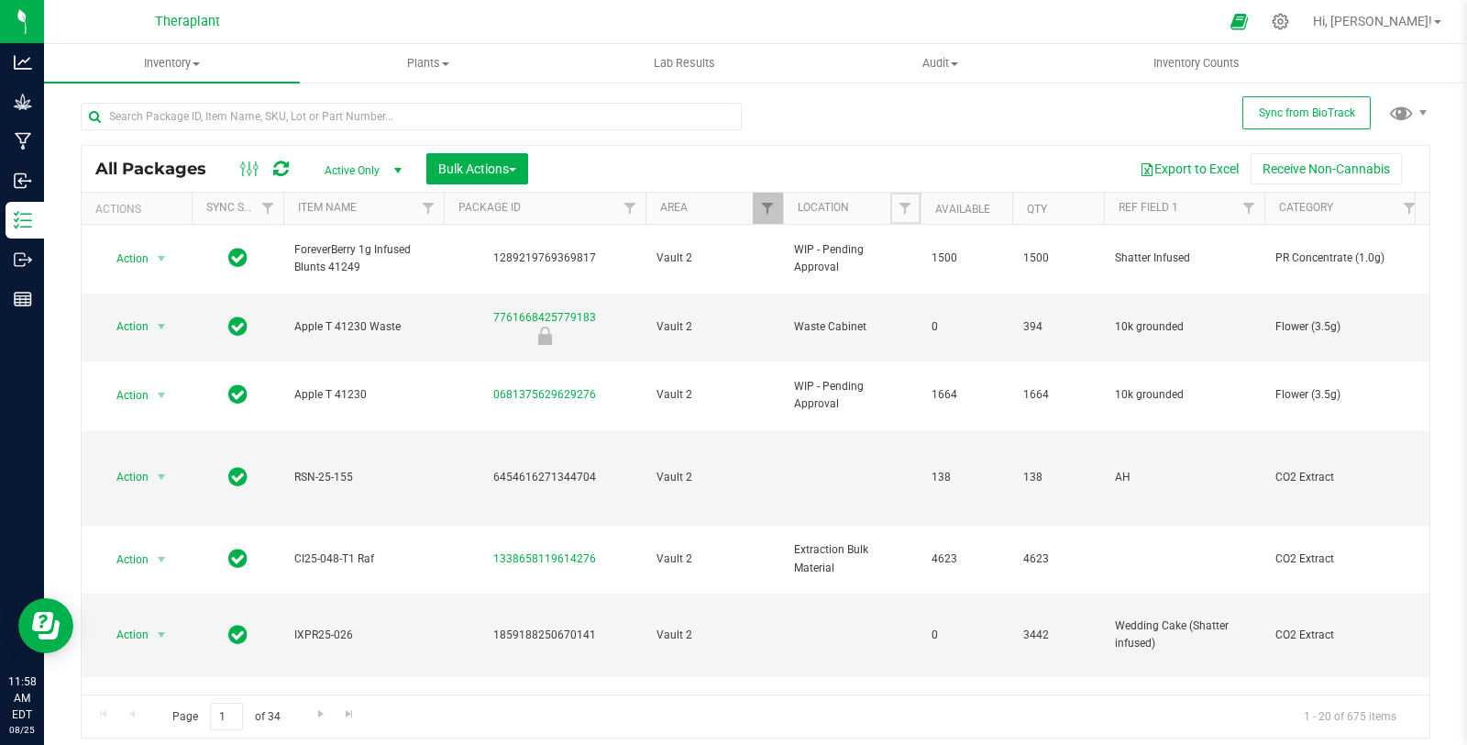
click at [906, 204] on span "Filter" at bounding box center [905, 208] width 15 height 15
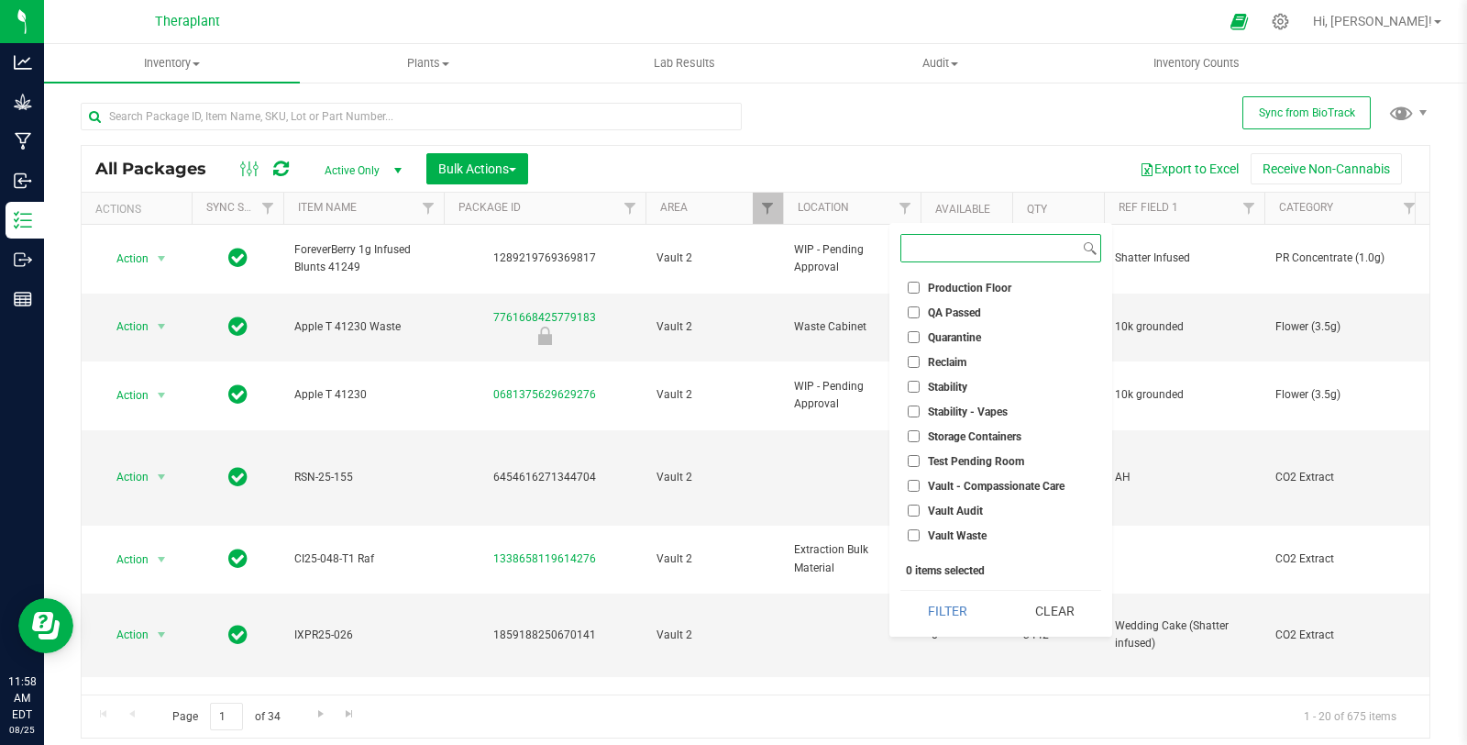
scroll to position [782, 0]
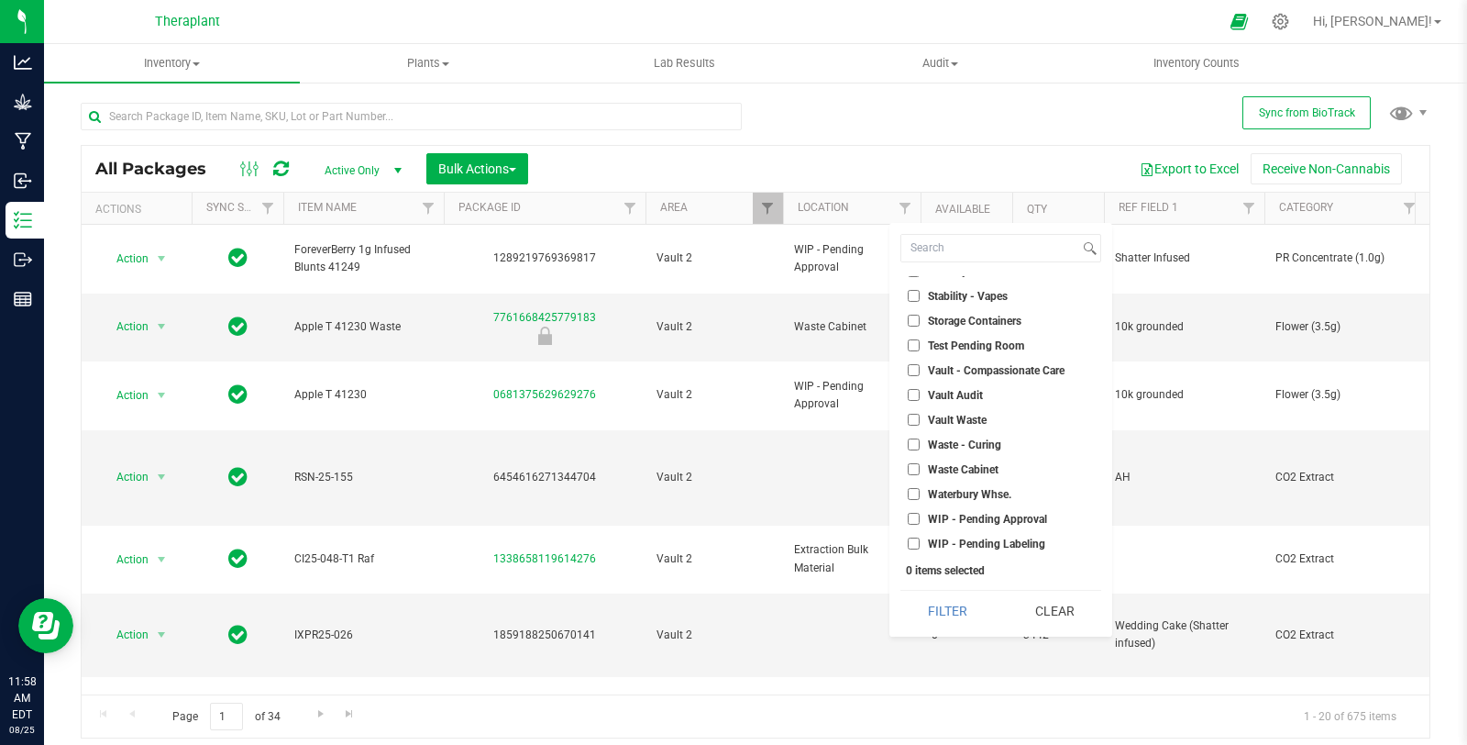
click at [998, 509] on li "WIP - Pending Approval" at bounding box center [1000, 518] width 201 height 19
click at [997, 527] on ul "Select All Bubble Hash / Rosin Freezer Cultivation Cure Cure 2 Move Distillate …" at bounding box center [1000, 413] width 201 height 275
click at [963, 514] on span "WIP - Pending Approval" at bounding box center [987, 519] width 119 height 11
click at [920, 514] on input "WIP - Pending Approval" at bounding box center [914, 519] width 12 height 12
checkbox input "true"
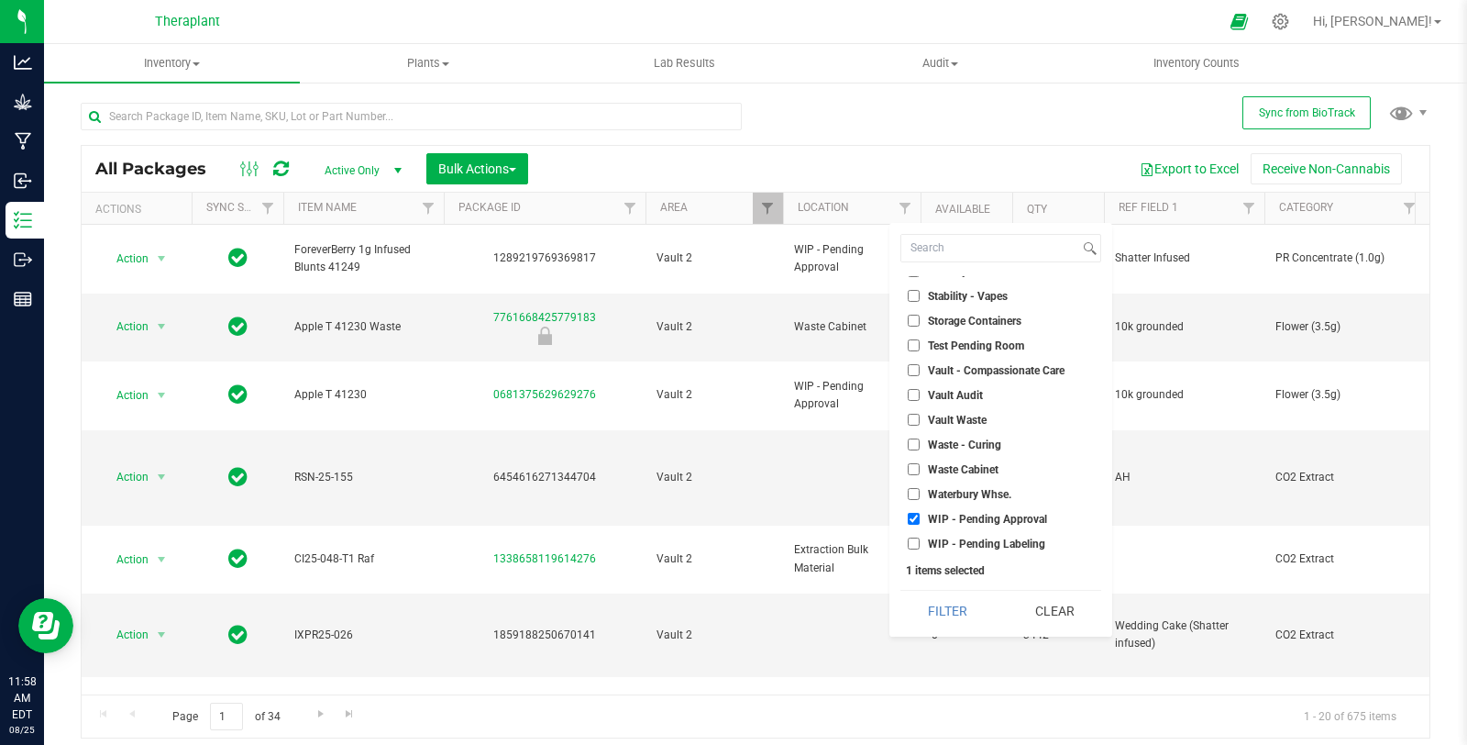
click at [977, 547] on span "WIP - Pending Labeling" at bounding box center [986, 543] width 117 height 11
click at [920, 547] on input "WIP - Pending Labeling" at bounding box center [914, 543] width 12 height 12
checkbox input "true"
click at [965, 602] on button "Filter" at bounding box center [947, 611] width 94 height 40
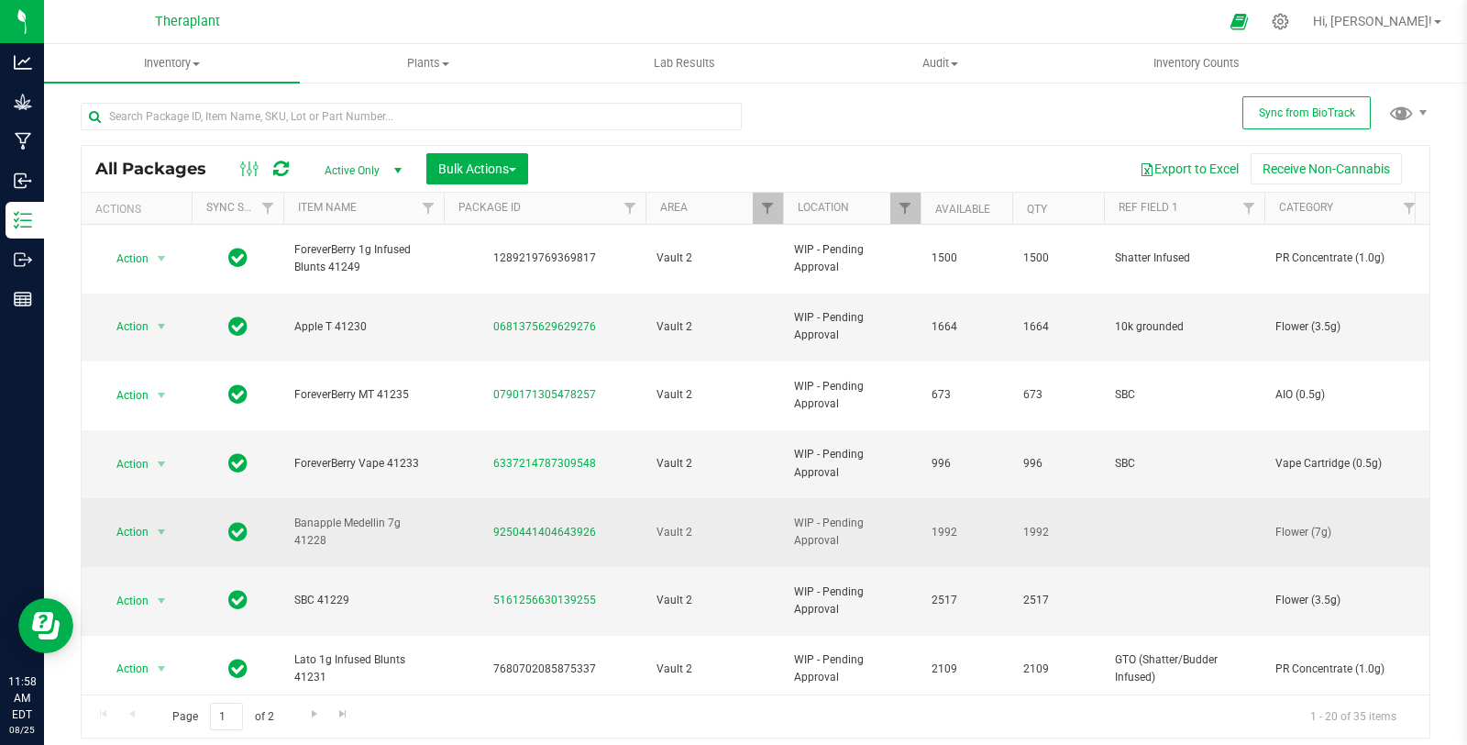
scroll to position [553, 0]
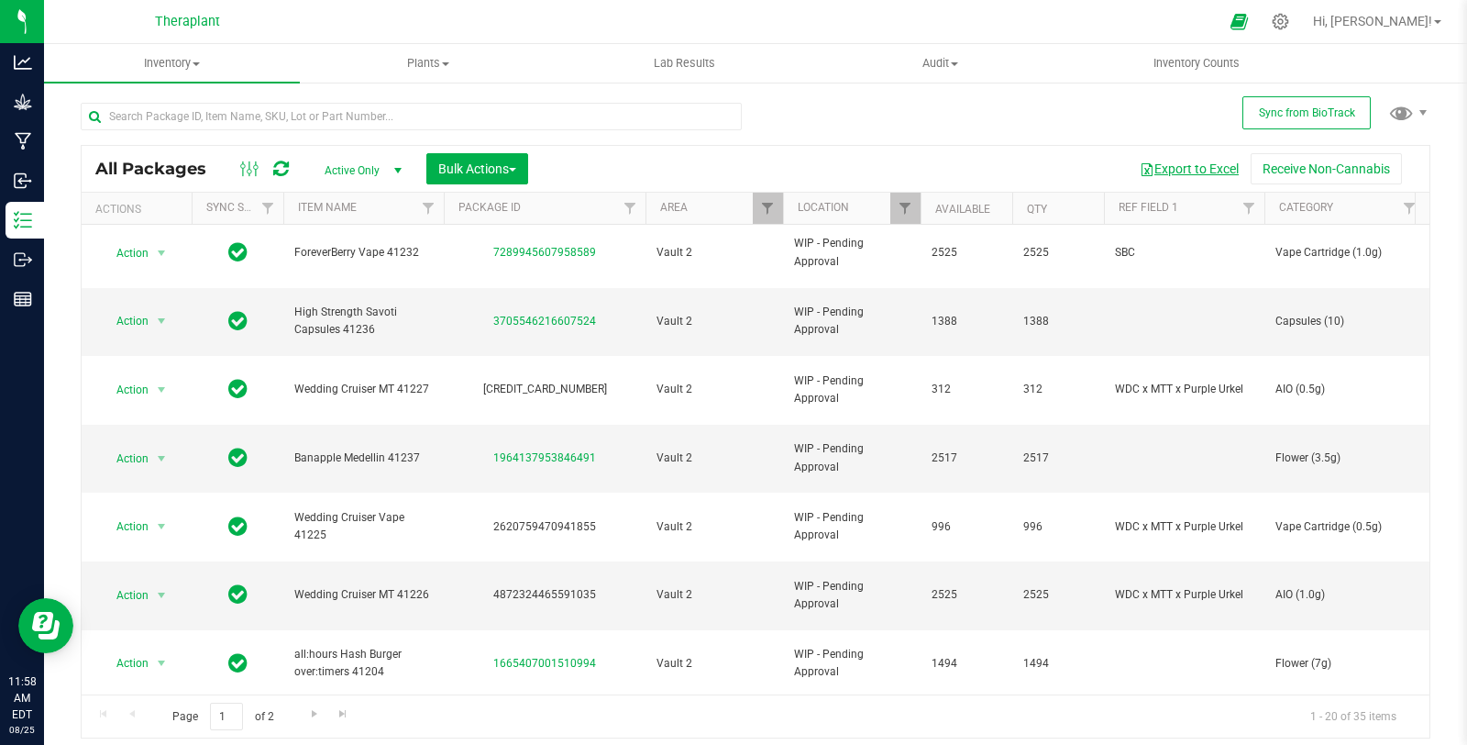
click at [1183, 168] on button "Export to Excel" at bounding box center [1189, 168] width 123 height 31
